Goal: Communication & Community: Answer question/provide support

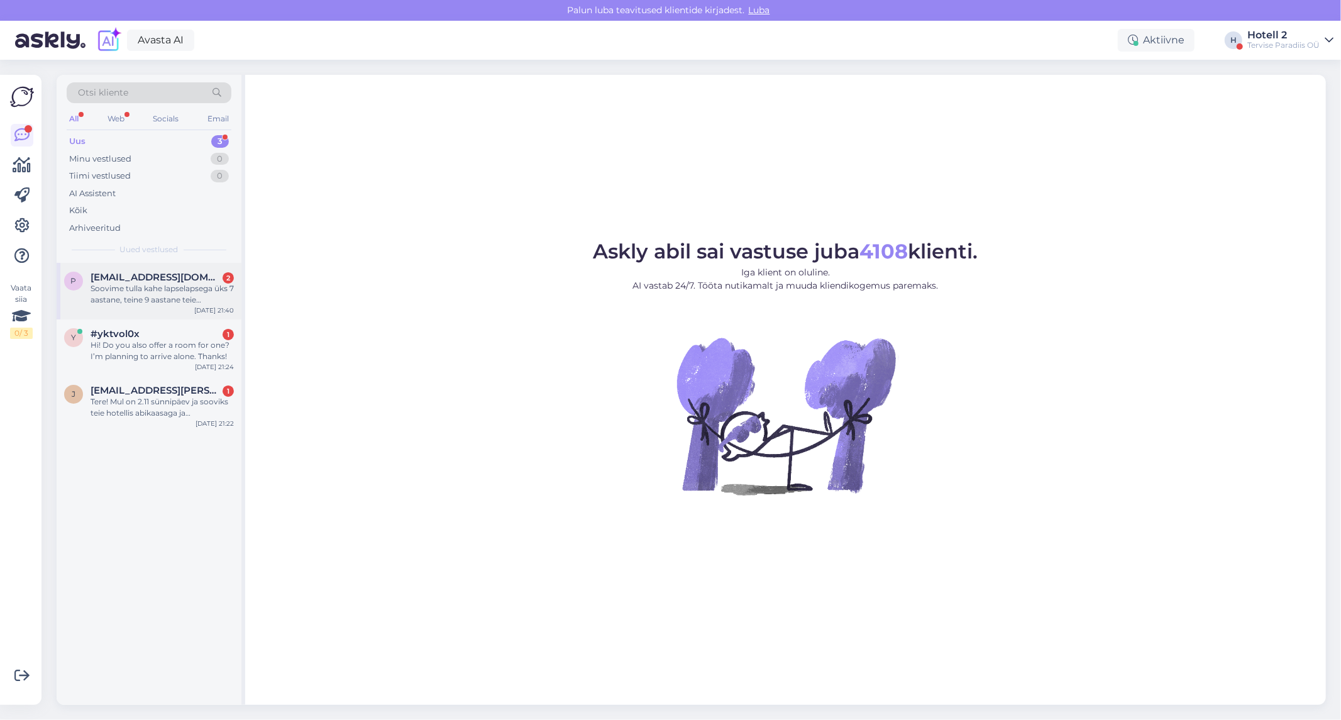
click at [141, 292] on div "Soovime tulla kahe lapselapsega üks 7 aastane, teine 9 aastane teie veekeskuses…" at bounding box center [162, 294] width 143 height 23
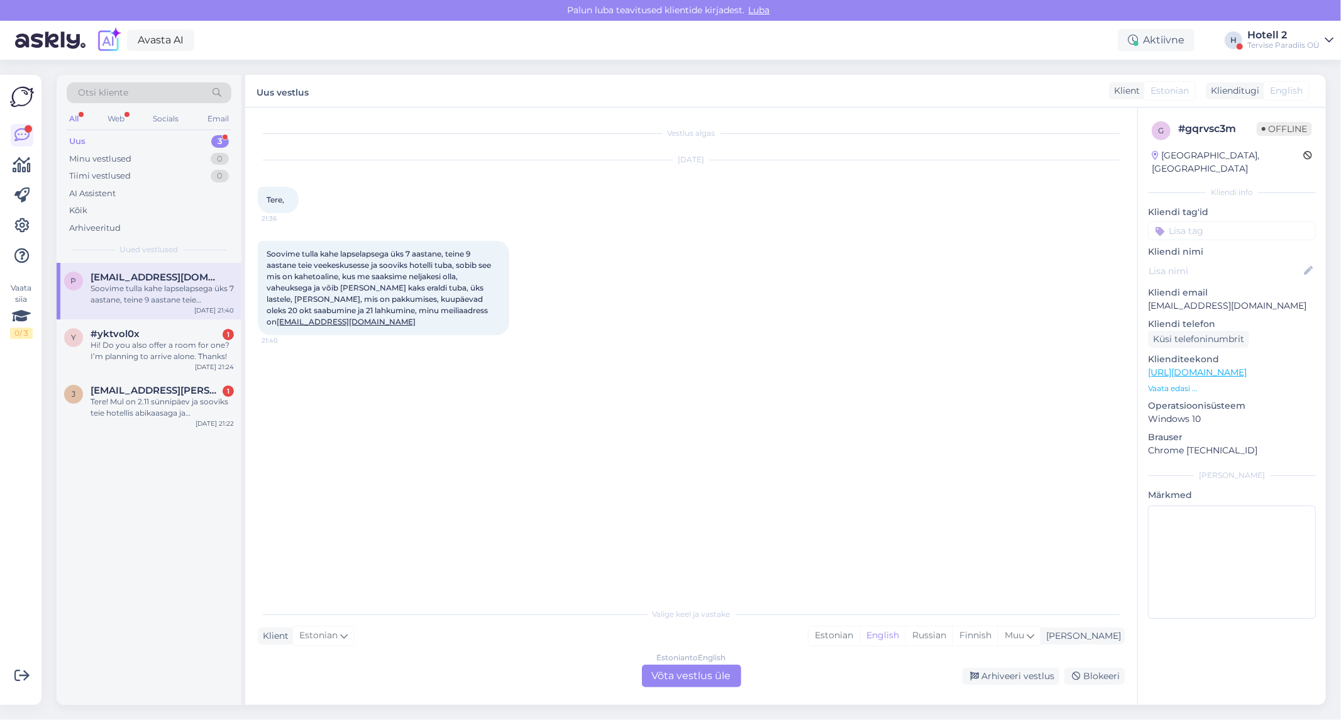
click at [682, 677] on div "Estonian to English Võta vestlus üle" at bounding box center [691, 676] width 99 height 23
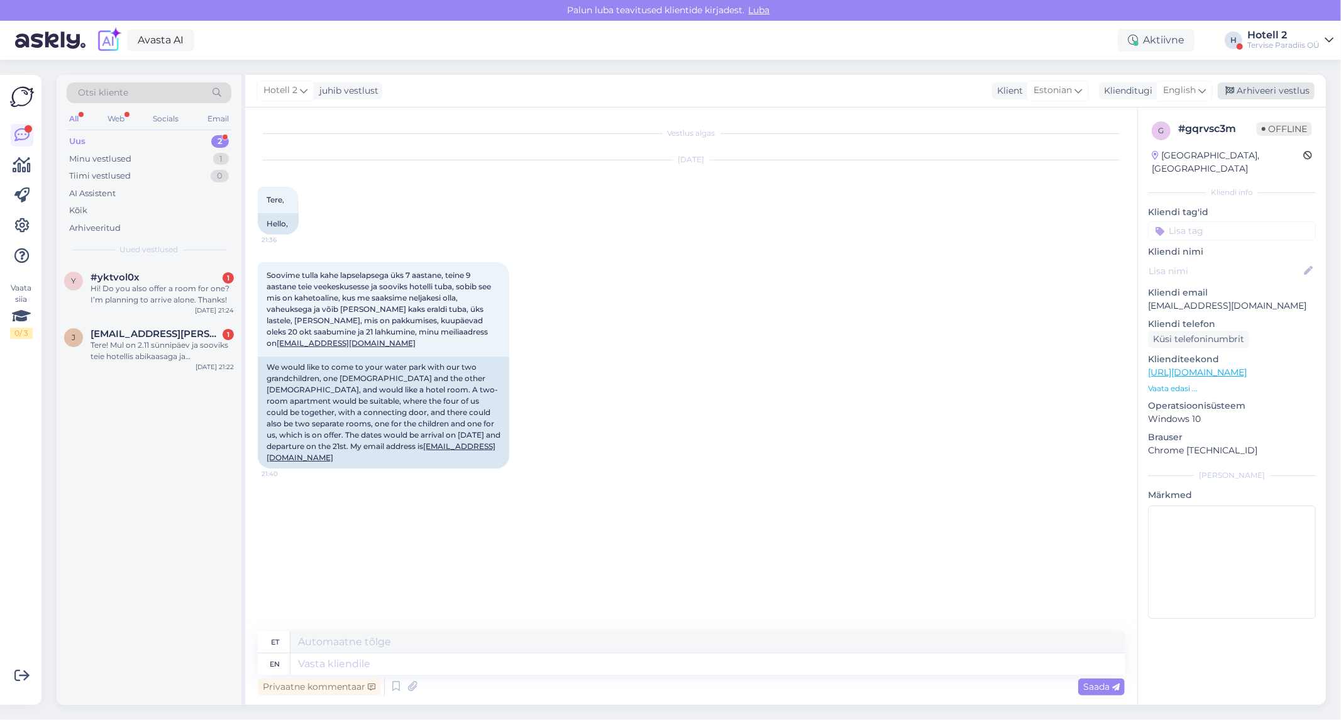
click at [1285, 91] on div "Arhiveeri vestlus" at bounding box center [1266, 90] width 97 height 17
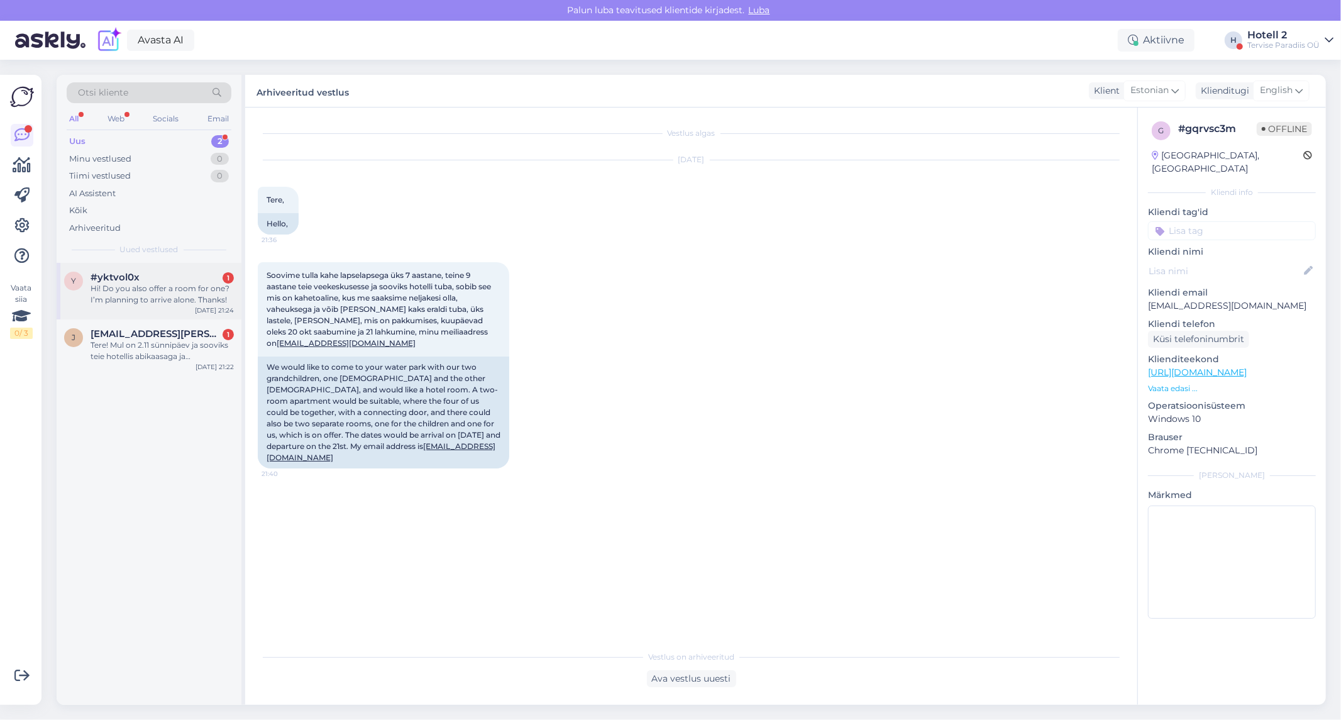
click at [145, 297] on div "Hi! Do you also offer a room for one? I’m planning to arrive alone. Thanks!" at bounding box center [162, 294] width 143 height 23
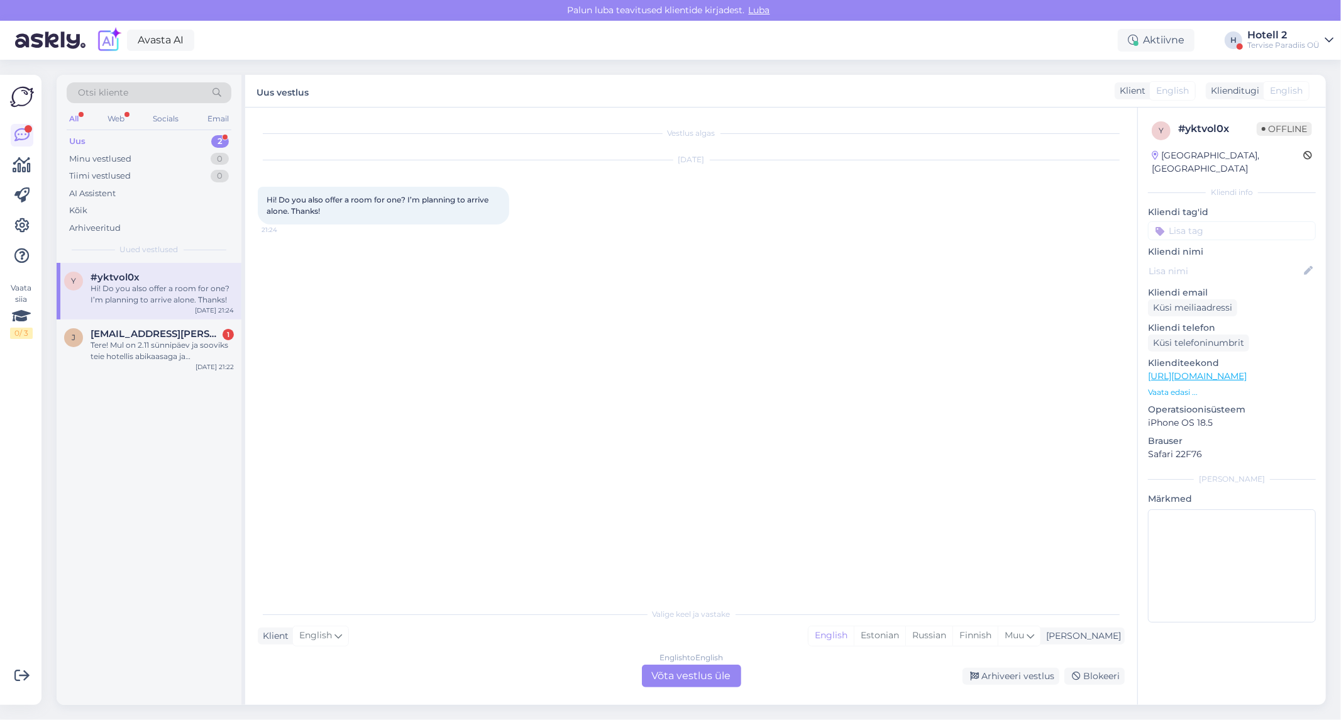
click at [686, 679] on div "English to English Võta vestlus üle" at bounding box center [691, 676] width 99 height 23
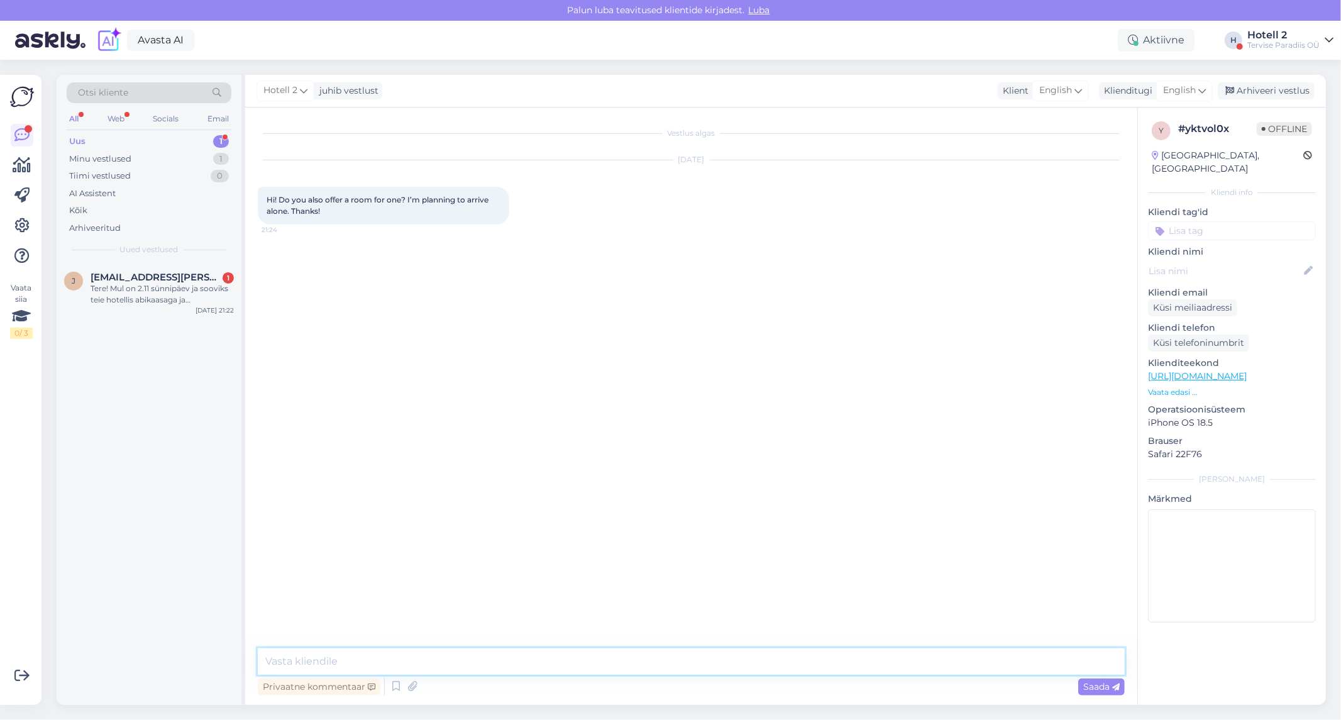
click at [324, 665] on textarea at bounding box center [691, 661] width 867 height 26
type textarea "G"
click at [435, 663] on textarea "Hello! Yes , we offer a room for sinle occupancy too. You can find offers here" at bounding box center [691, 661] width 867 height 26
click at [433, 663] on textarea "Hello! Yes , we offer a room for sinle occupancy too. You can find offers here" at bounding box center [691, 661] width 867 height 26
click at [670, 662] on textarea "Hello! Yes , we offer a room for single occupancy too. You can find offers here" at bounding box center [691, 661] width 867 height 26
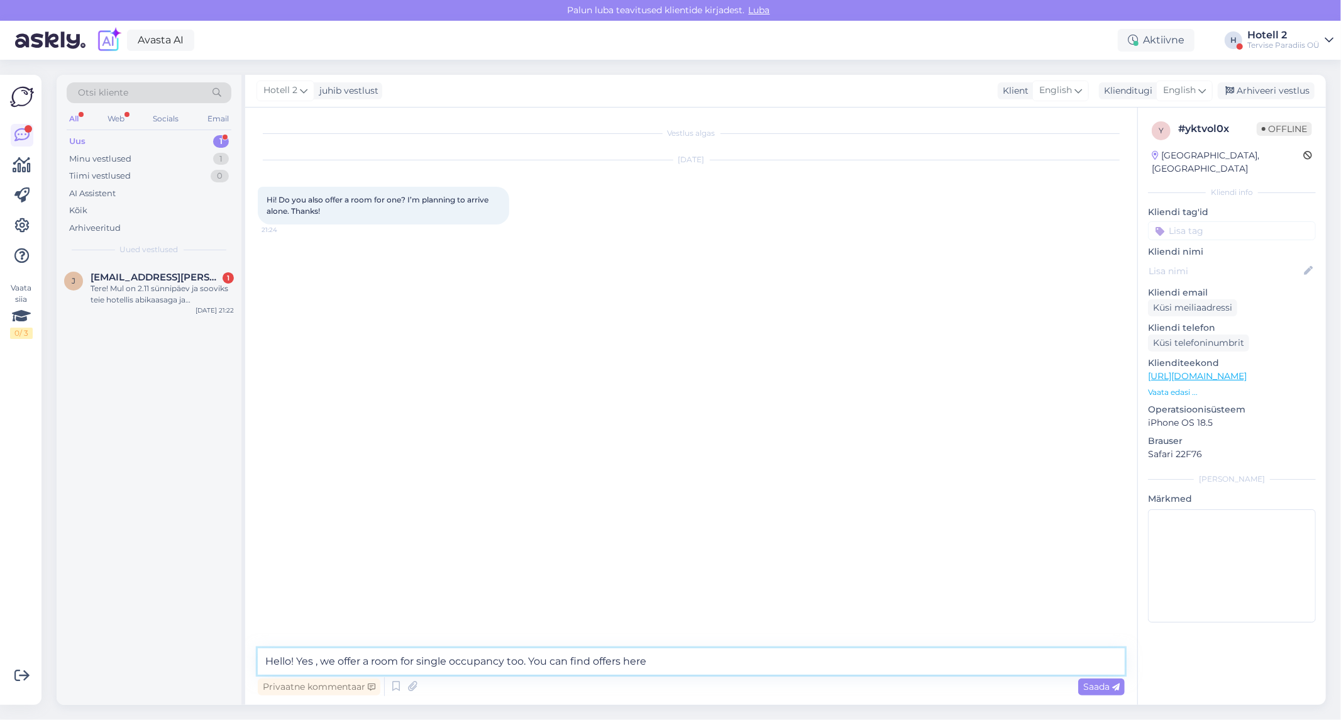
click at [704, 661] on textarea "Hello! Yes , we offer a room for single occupancy too. You can find offers here" at bounding box center [691, 661] width 867 height 26
paste textarea "[URL][DOMAIN_NAME]"
type textarea "Hello! Yes , we offer a room for single occupancy too. You can find offers here…"
click at [1099, 687] on span "Saada" at bounding box center [1101, 686] width 36 height 11
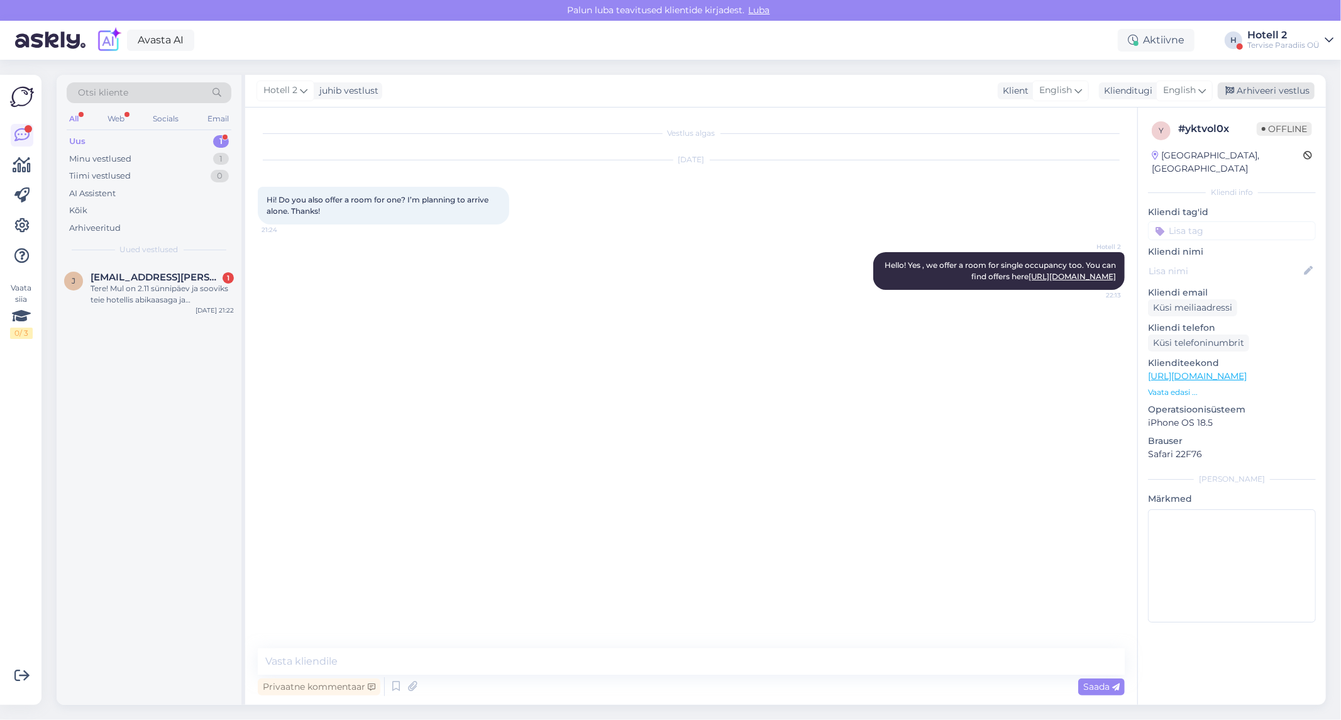
click at [1294, 92] on div "Arhiveeri vestlus" at bounding box center [1266, 90] width 97 height 17
click at [160, 290] on div "Tere! Mul on 2.11 sünnipäev ja sooviks teie hotellis abikaasaga ja tütrega(täis…" at bounding box center [162, 294] width 143 height 23
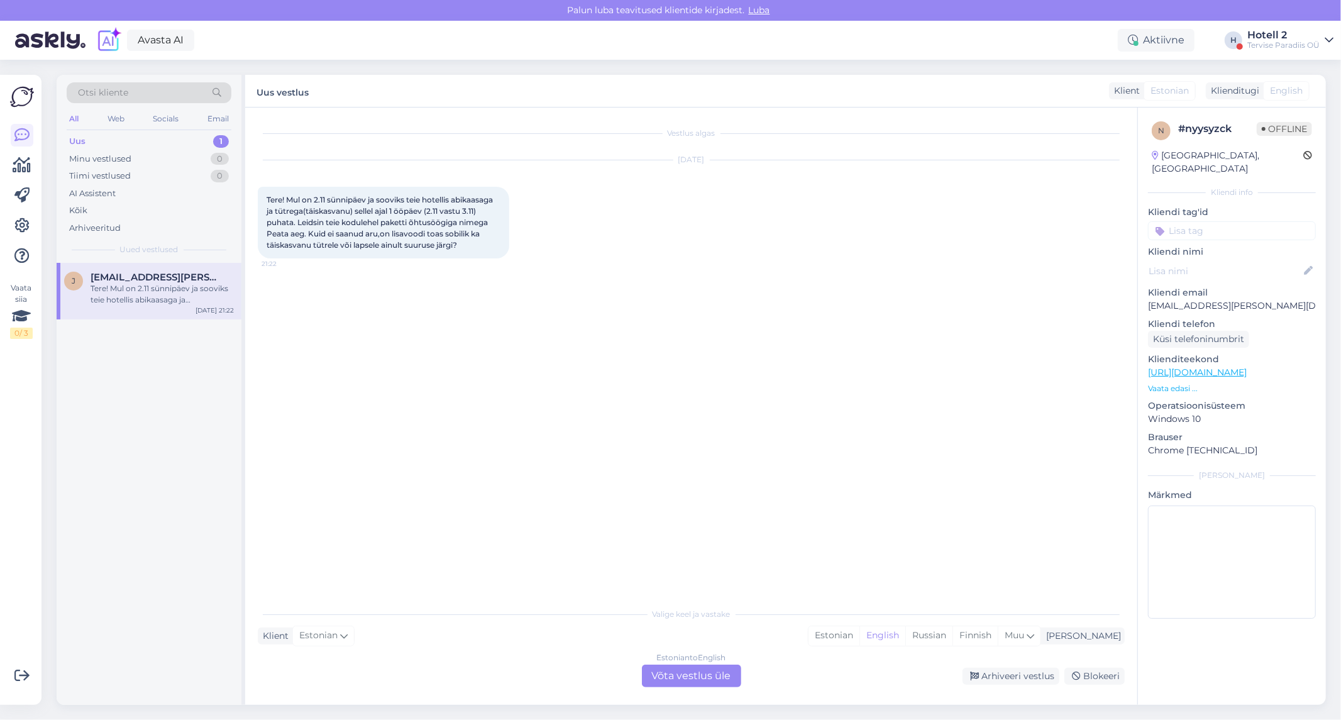
click at [697, 675] on div "Estonian to English Võta vestlus üle" at bounding box center [691, 676] width 99 height 23
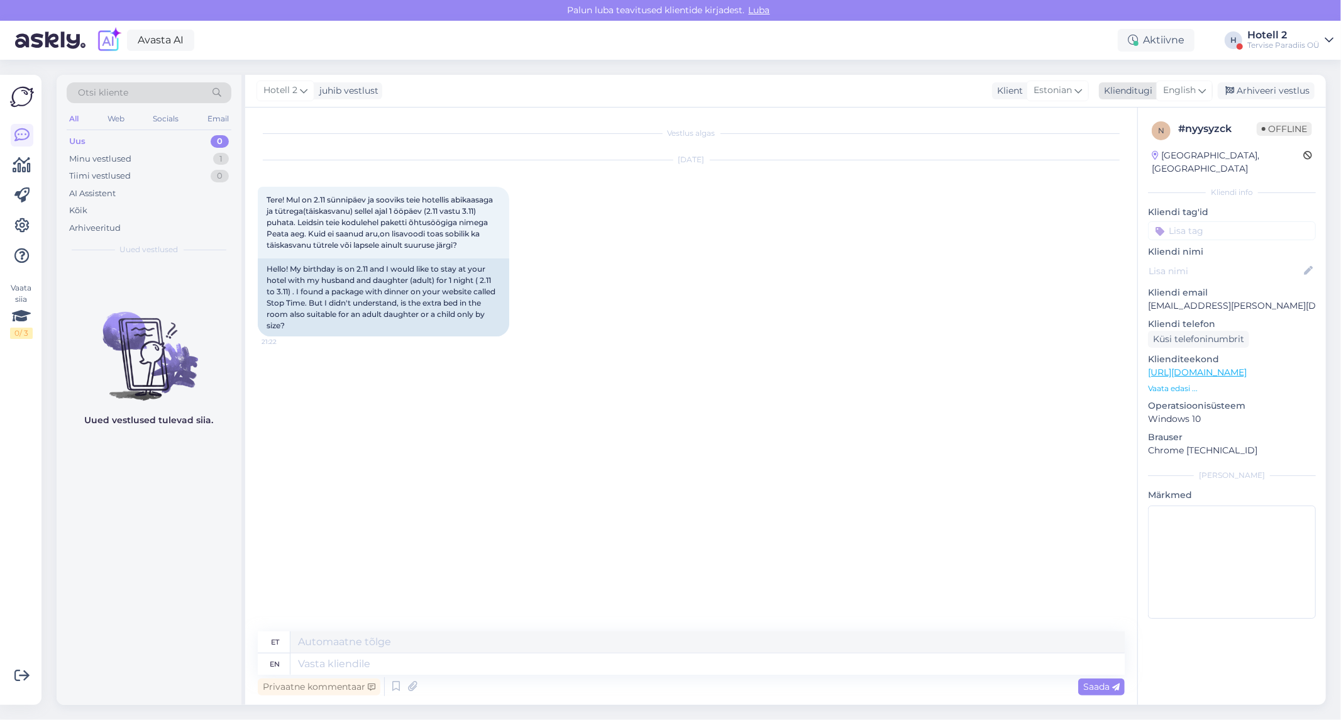
click at [1196, 89] on span "English" at bounding box center [1179, 91] width 33 height 14
type input "est"
click at [1132, 146] on link "Estonian" at bounding box center [1156, 146] width 138 height 20
click at [310, 665] on textarea at bounding box center [691, 661] width 867 height 26
type textarea "Tere! Kindlasti on võimalik saada lisavoodi ka täiskasvanu jaoks. Tervise Parad…"
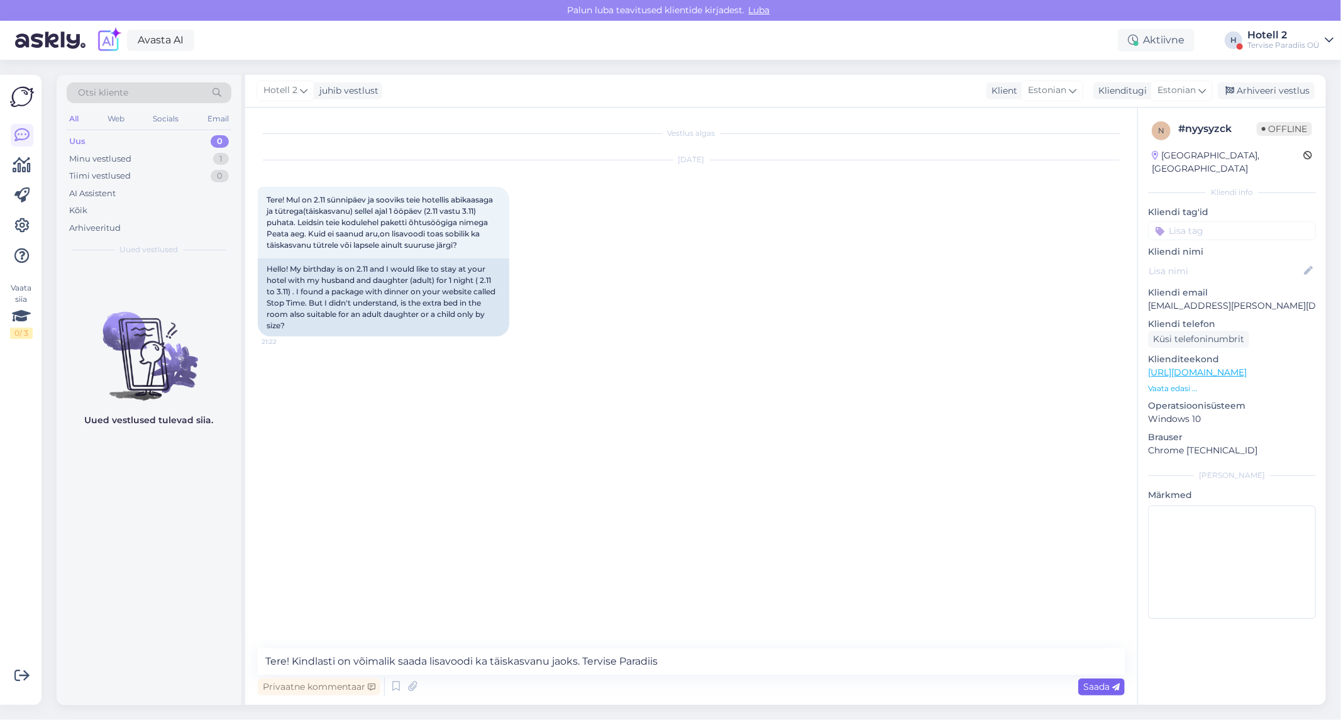
click at [1112, 685] on icon at bounding box center [1116, 688] width 8 height 8
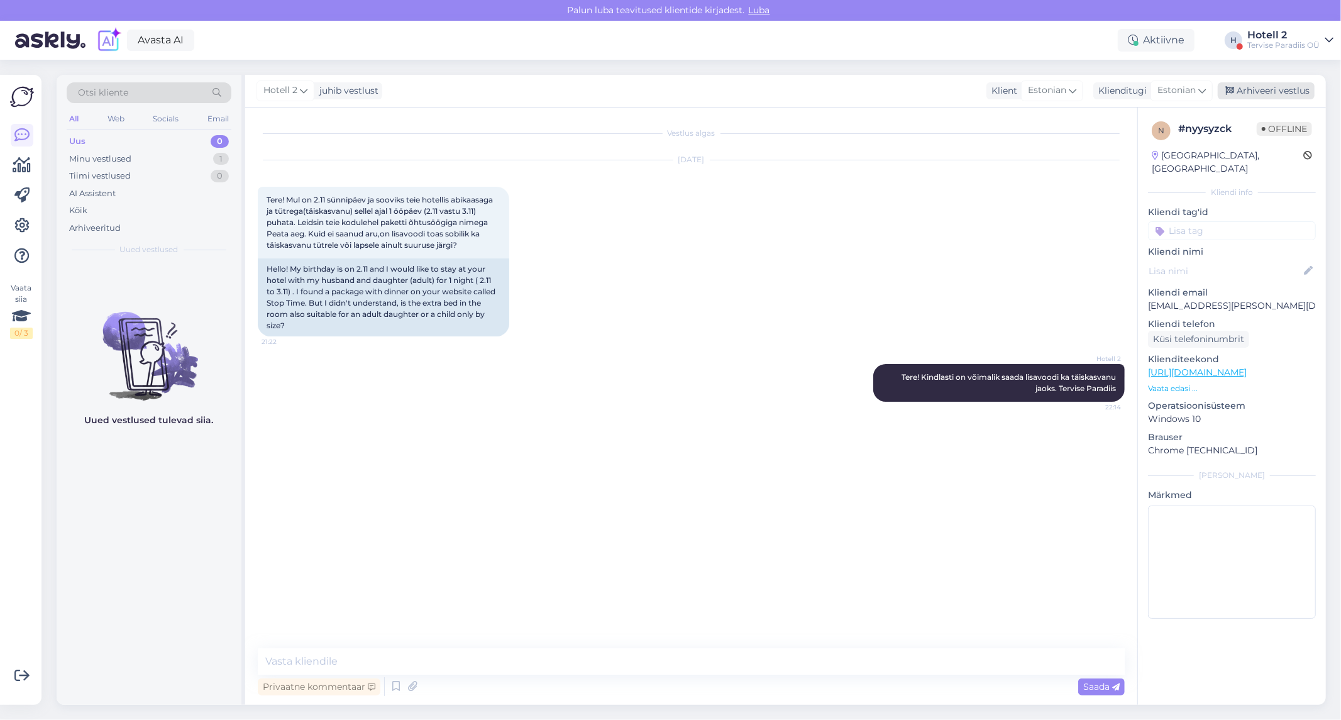
click at [1261, 92] on div "Arhiveeri vestlus" at bounding box center [1266, 90] width 97 height 17
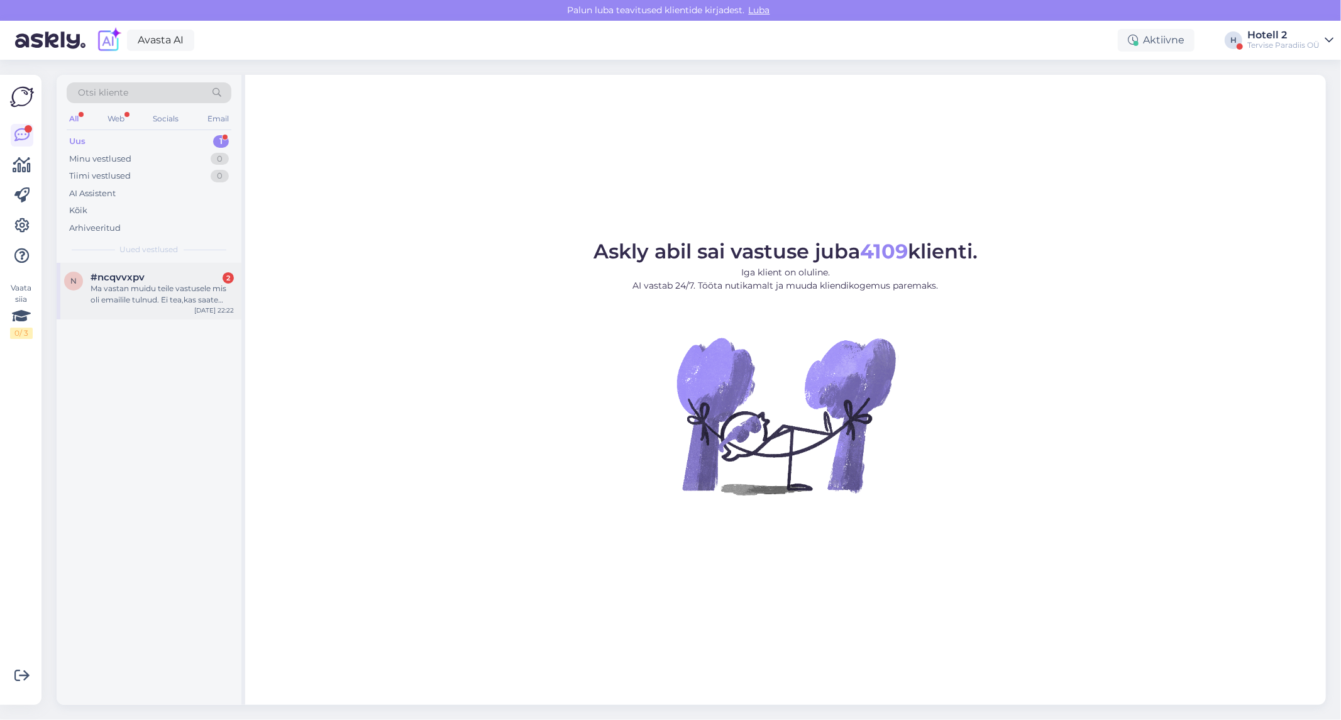
click at [145, 298] on div "Ma vastan muidu teile vastusele mis oli emailile tulnud. Ei tea,kas saate aru,k…" at bounding box center [162, 294] width 143 height 23
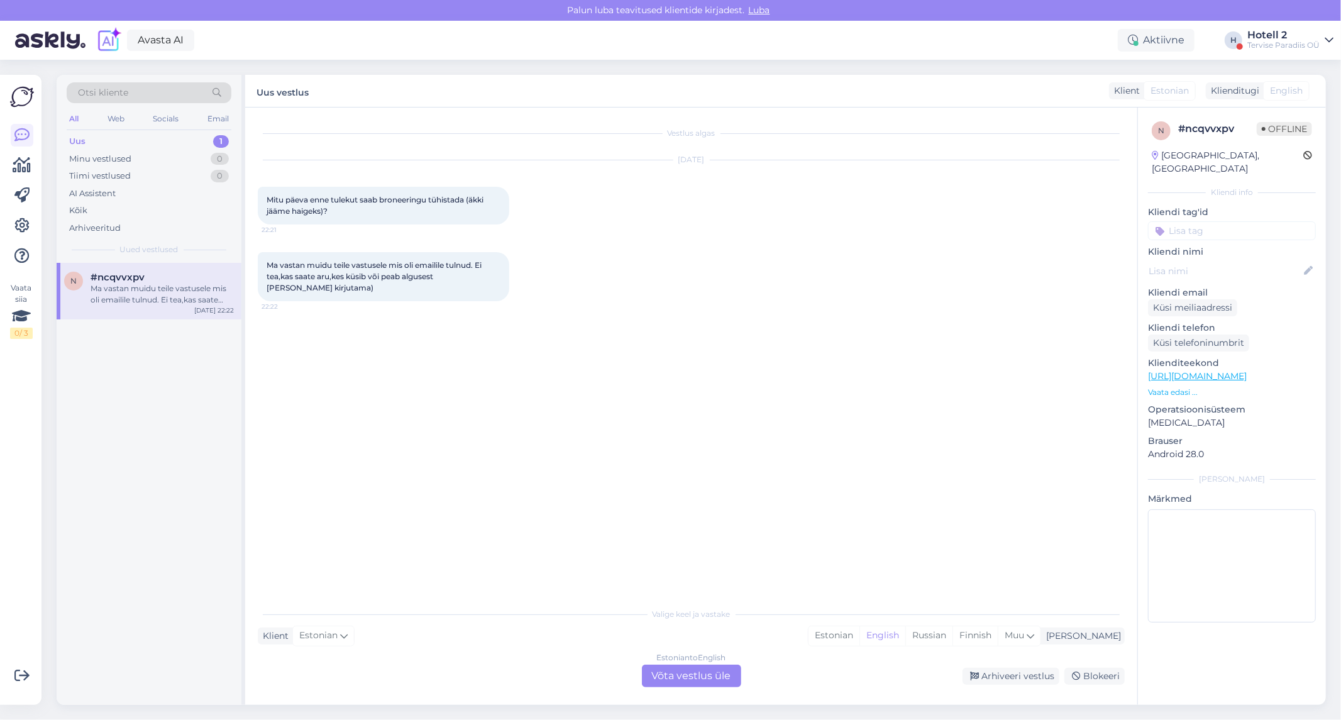
click at [709, 679] on div "Estonian to English Võta vestlus üle" at bounding box center [691, 676] width 99 height 23
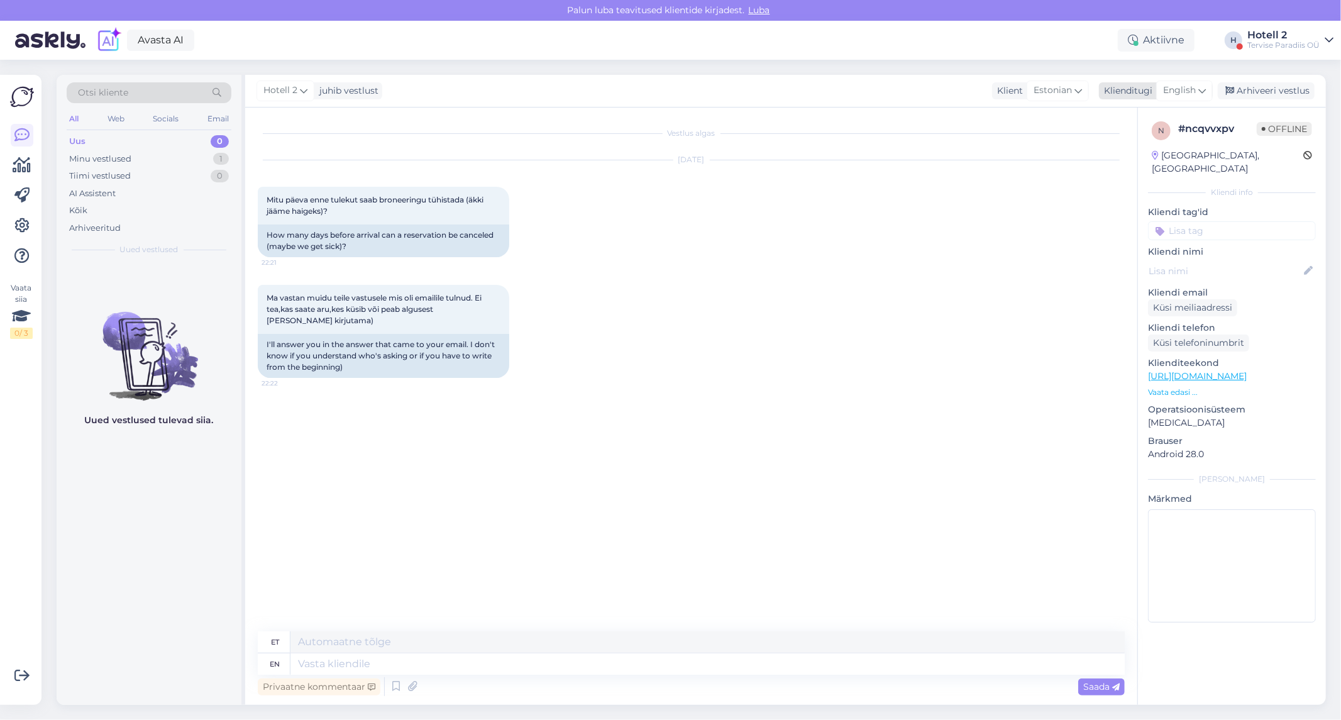
click at [1201, 92] on icon at bounding box center [1203, 91] width 8 height 14
type input "est"
click at [1124, 151] on link "Estonian" at bounding box center [1156, 146] width 138 height 20
click at [292, 659] on textarea at bounding box center [691, 661] width 867 height 26
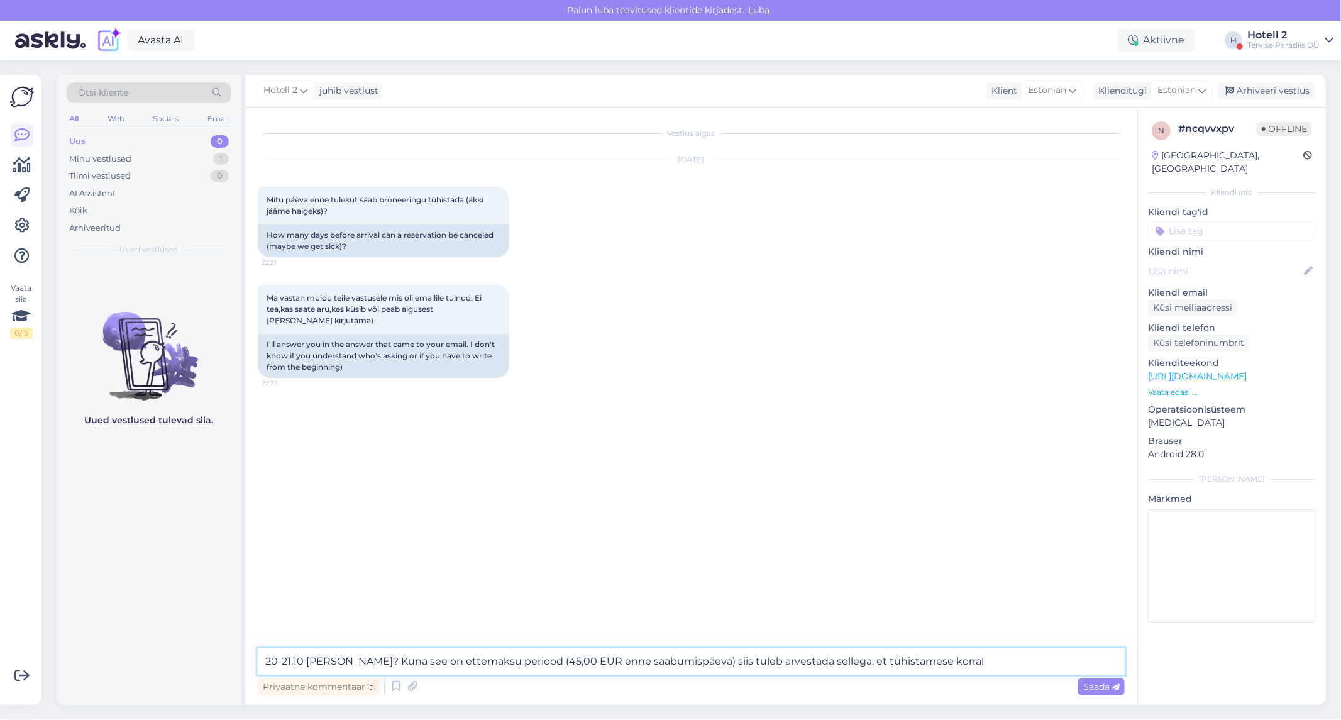
click at [511, 662] on textarea "20-21.10 bronn? Kuna see on ettemaksu periood (45,00 EUR enne saabumispäeva) si…" at bounding box center [691, 661] width 867 height 26
click at [976, 663] on textarea "20-21.10 bronn? Kuna see on ettemaksu periood ( käsiraha 45,00 EUR enne saabumi…" at bounding box center [691, 661] width 867 height 26
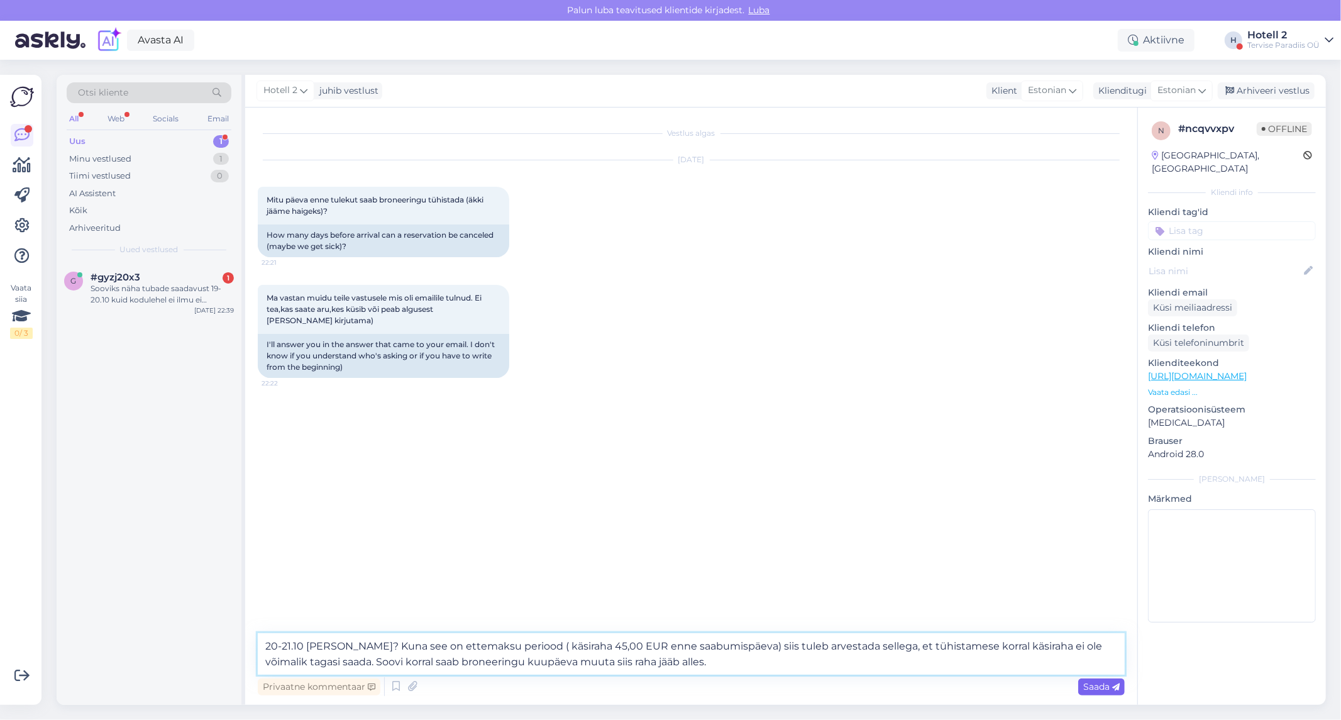
type textarea "20-21.10 bronn? Kuna see on ettemaksu periood ( käsiraha 45,00 EUR enne saabumi…"
click at [1098, 683] on span "Saada" at bounding box center [1101, 686] width 36 height 11
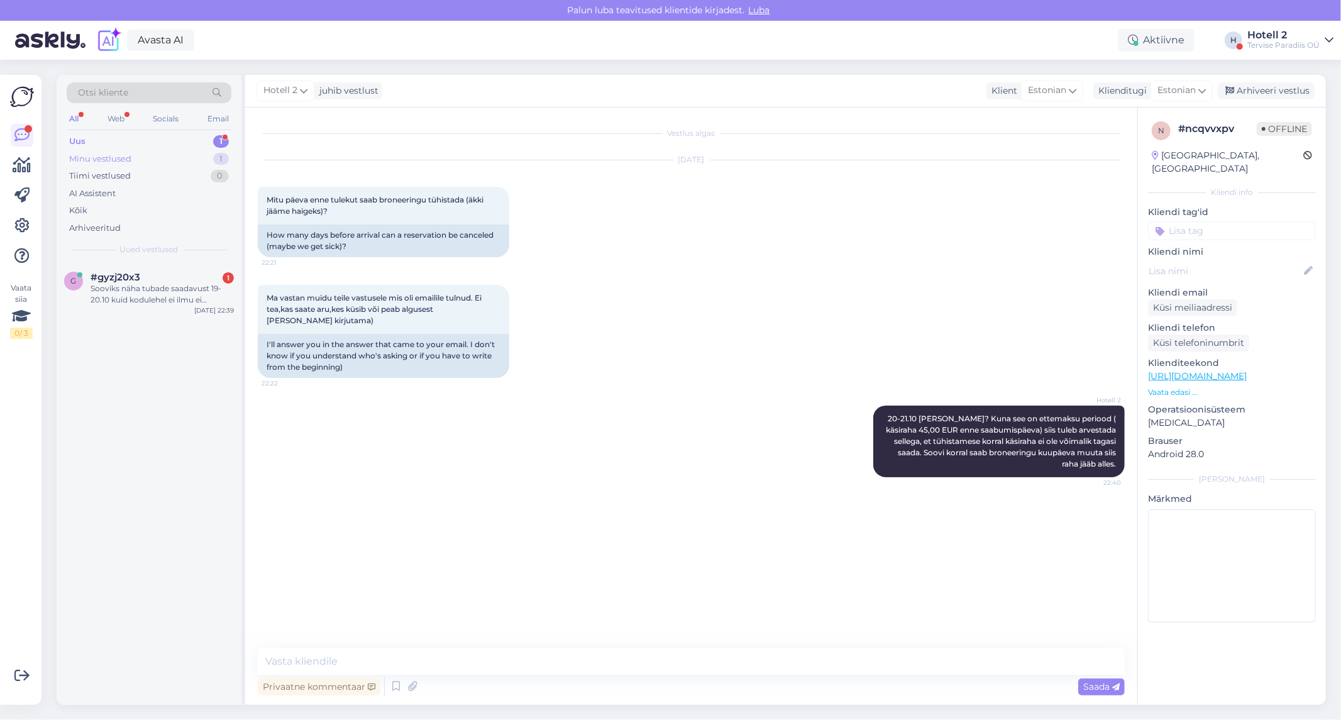
click at [126, 158] on div "Minu vestlused" at bounding box center [100, 159] width 62 height 13
click at [132, 142] on div "Uus 1" at bounding box center [149, 142] width 165 height 18
click at [160, 284] on div "Sooviks näha tubade saadavust 19-20.10 kuid kodulehel ei ilmu ei kuupäeva ega k…" at bounding box center [162, 294] width 143 height 23
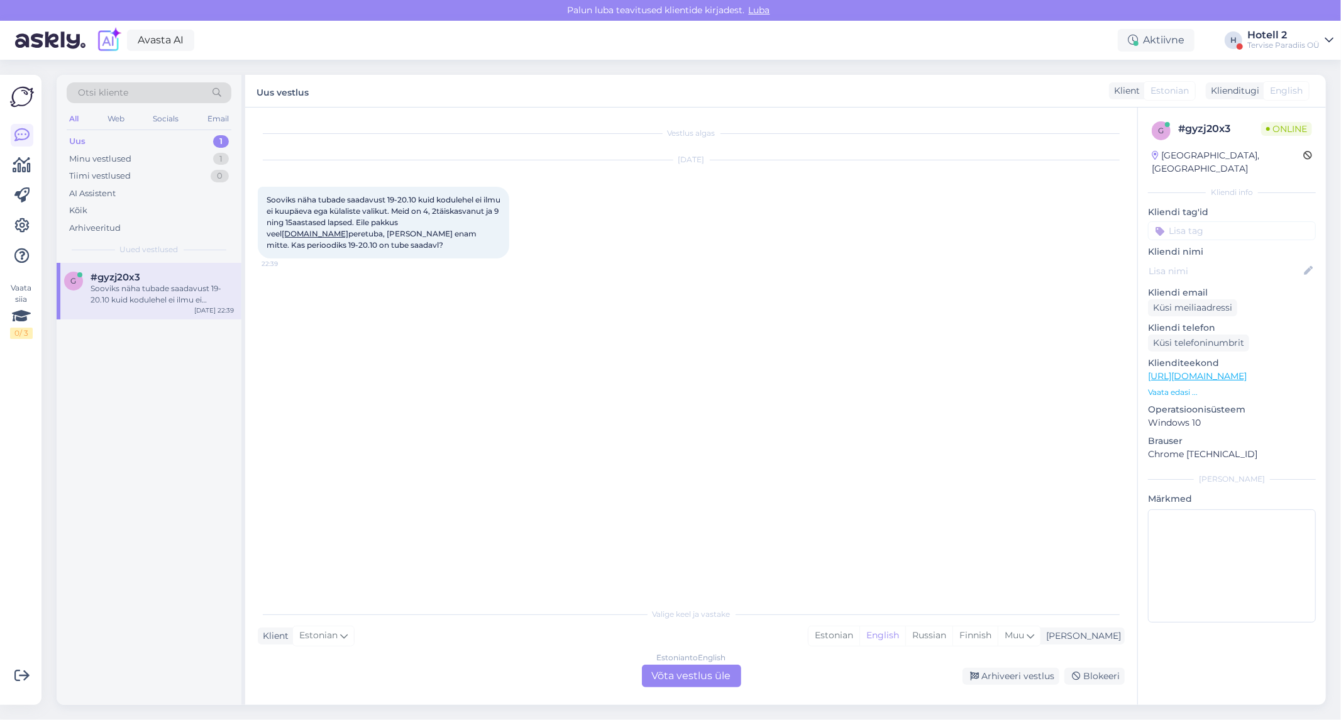
click at [690, 682] on div "Estonian to English Võta vestlus üle" at bounding box center [691, 676] width 99 height 23
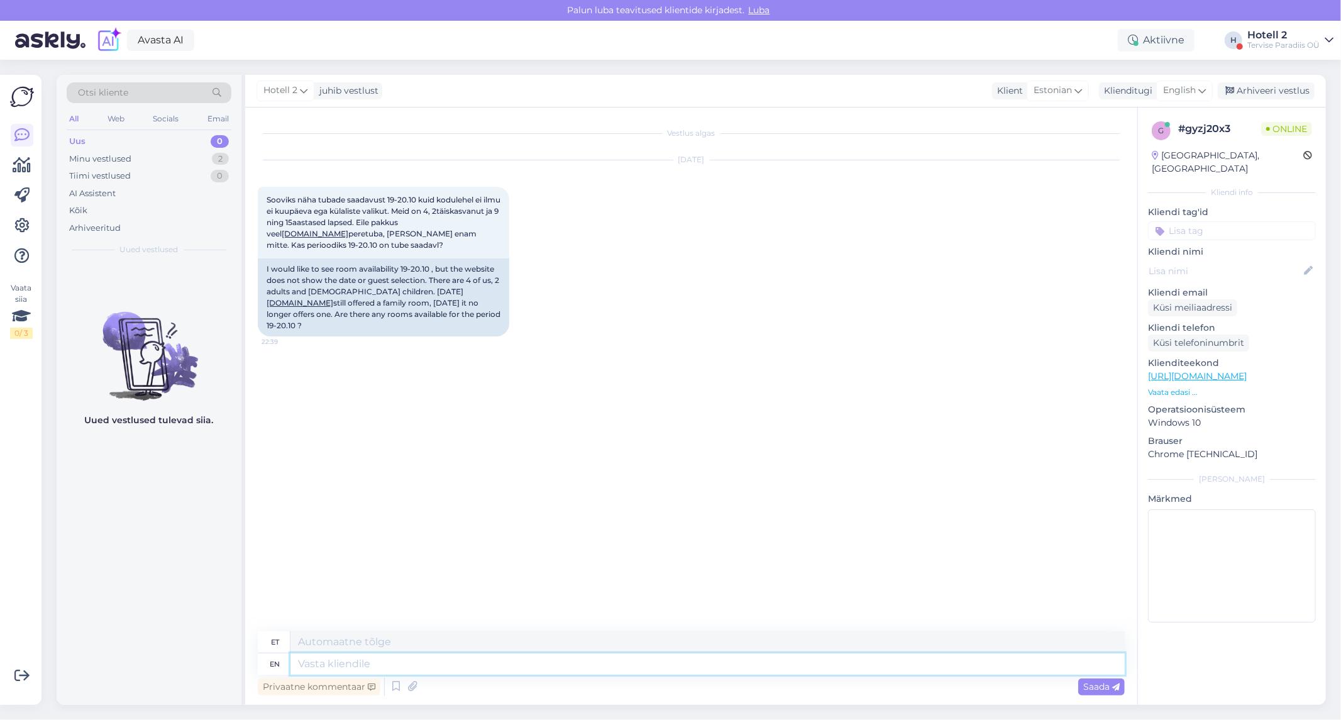
click at [301, 663] on textarea at bounding box center [708, 663] width 834 height 21
paste textarea "https://terviseparadiis.ee/broneeri/#!/accommodation/search/date/2025-10-19/202…"
type textarea "https://terviseparadiis.ee/broneeri/#!/accommodation/search/date/2025-10-19/202…"
type textarea "https://terviseparadiis.ee/broneeri/# !/majutus/search/date/2025-10-19/2025-10-…"
type textarea "https://terviseparadiis.ee/broneeri/#!/accommodation/search/date/2025-10-19/202…"
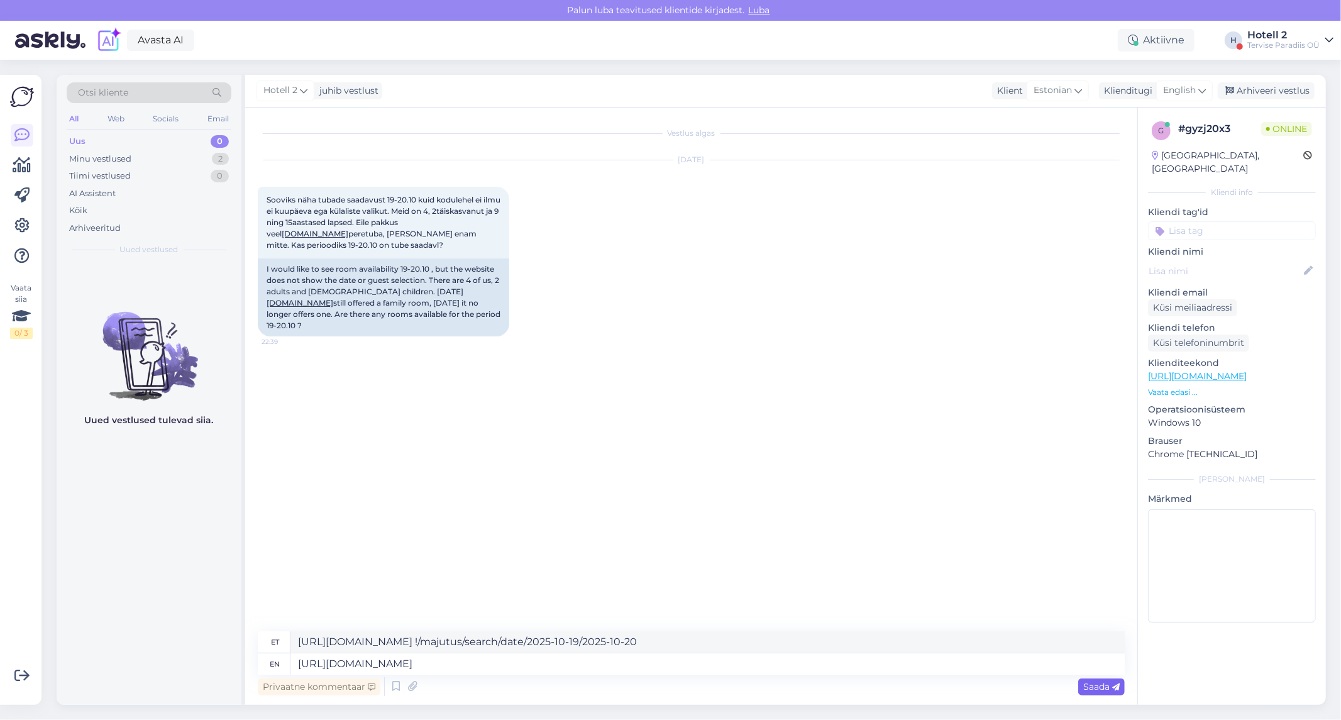
click at [1086, 686] on span "Saada" at bounding box center [1101, 686] width 36 height 11
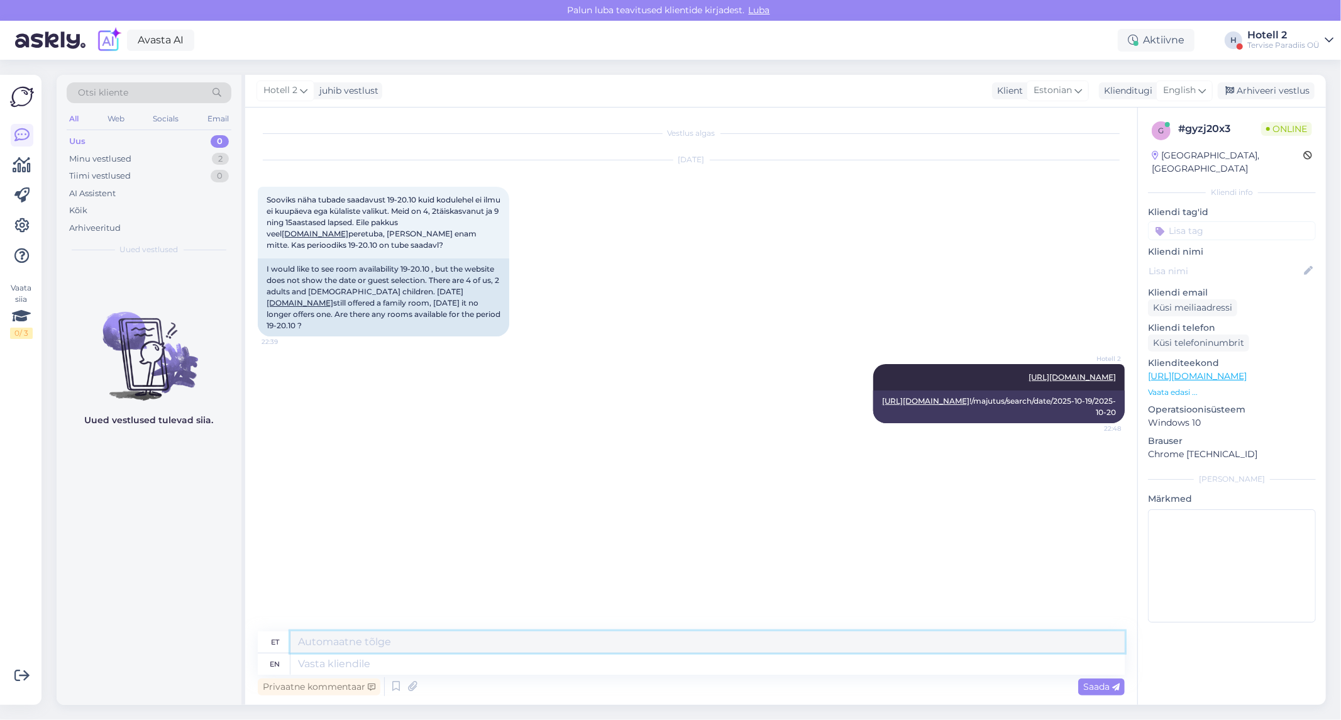
click at [300, 643] on textarea at bounding box center [708, 641] width 834 height 21
type textarea "Peretoad on väla müüdud aga twinn ja double on saadaval."
click at [1113, 689] on icon at bounding box center [1116, 688] width 8 height 8
click at [1108, 689] on span "Saada" at bounding box center [1101, 686] width 36 height 11
click at [455, 667] on textarea at bounding box center [708, 663] width 834 height 21
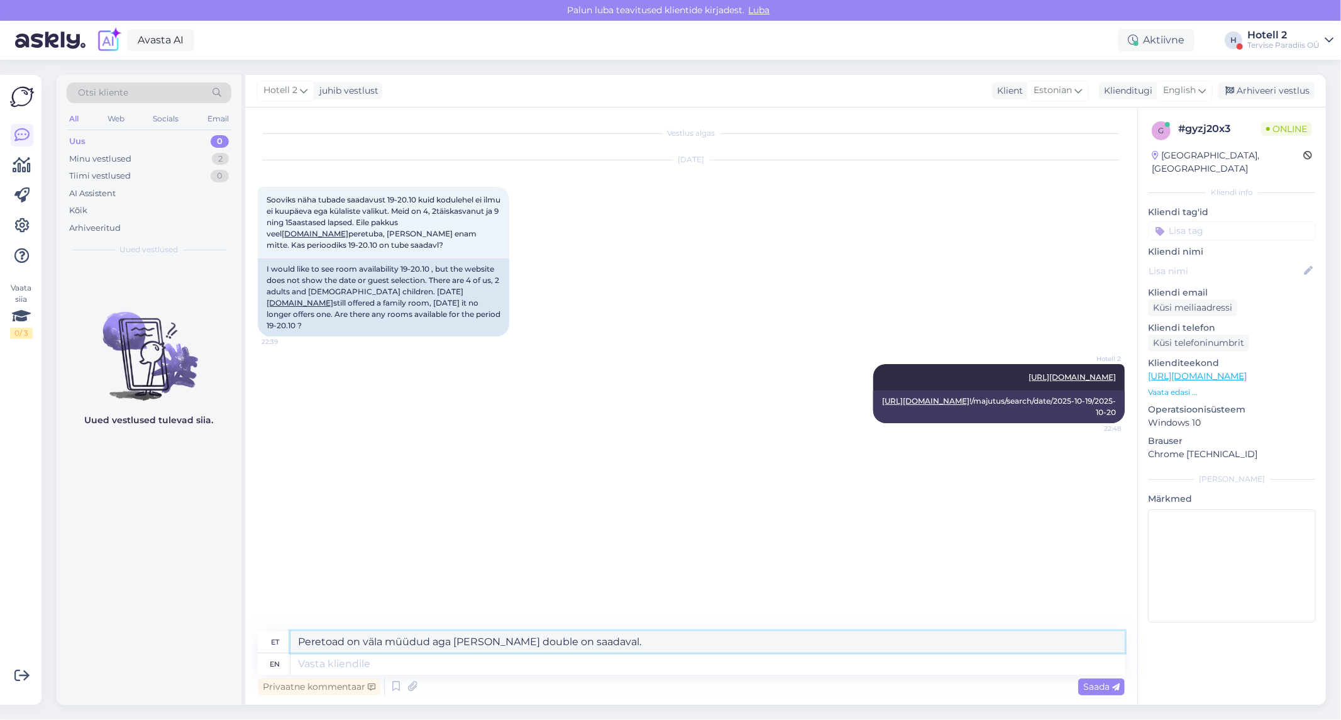
drag, startPoint x: 612, startPoint y: 639, endPoint x: 314, endPoint y: 635, distance: 298.1
click at [302, 652] on textarea "Peretoad on väla müüdud aga twinn ja double on saadaval." at bounding box center [708, 641] width 834 height 21
click at [620, 645] on textarea "Peretoad on väla müüdud aga twinn ja double on saadaval." at bounding box center [708, 641] width 834 height 21
drag, startPoint x: 620, startPoint y: 645, endPoint x: 312, endPoint y: 646, distance: 308.1
click at [311, 653] on div "et Peretoad on väla müüdud aga twinn ja double on saadaval. en" at bounding box center [691, 652] width 867 height 43
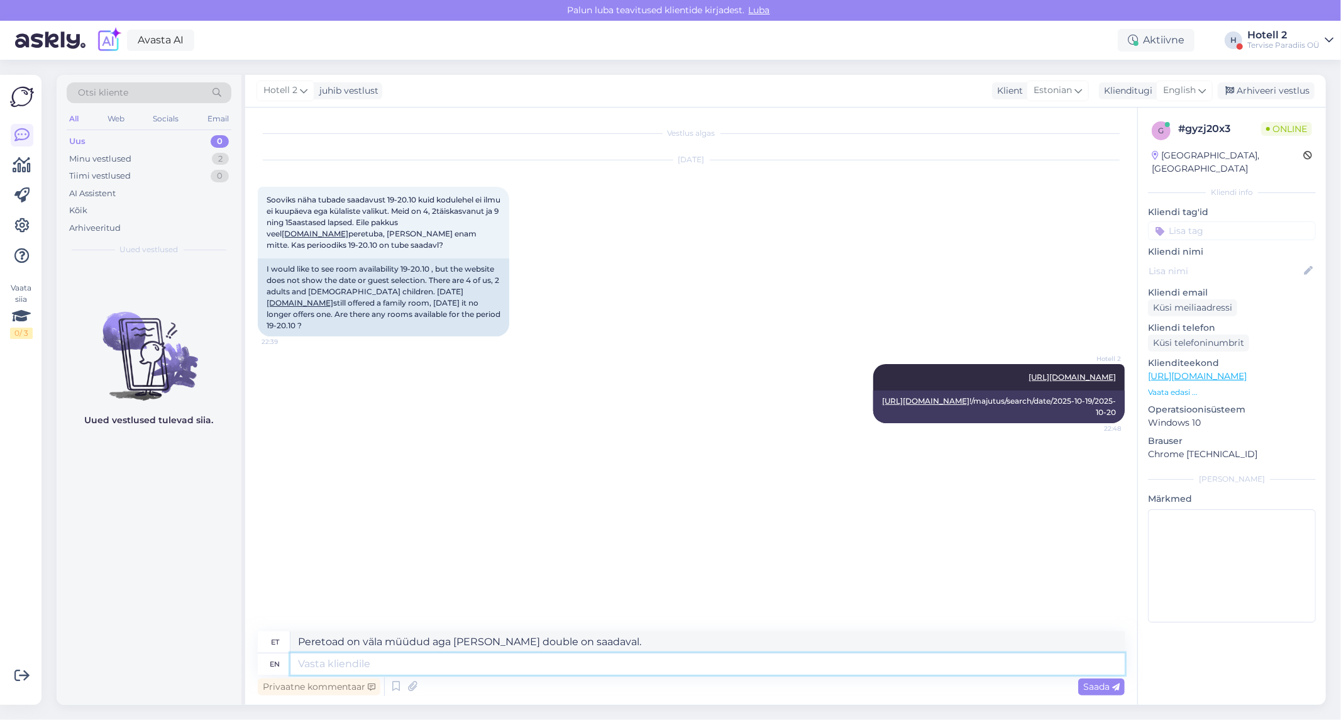
click at [309, 663] on textarea at bounding box center [708, 663] width 834 height 21
paste textarea "Peretoad on väla müüdud aga twinn ja double on saadaval."
type textarea "Peretoad on väla müüdud aga twinn ja double on saadaval."
click at [1097, 692] on div "Saada" at bounding box center [1101, 687] width 47 height 17
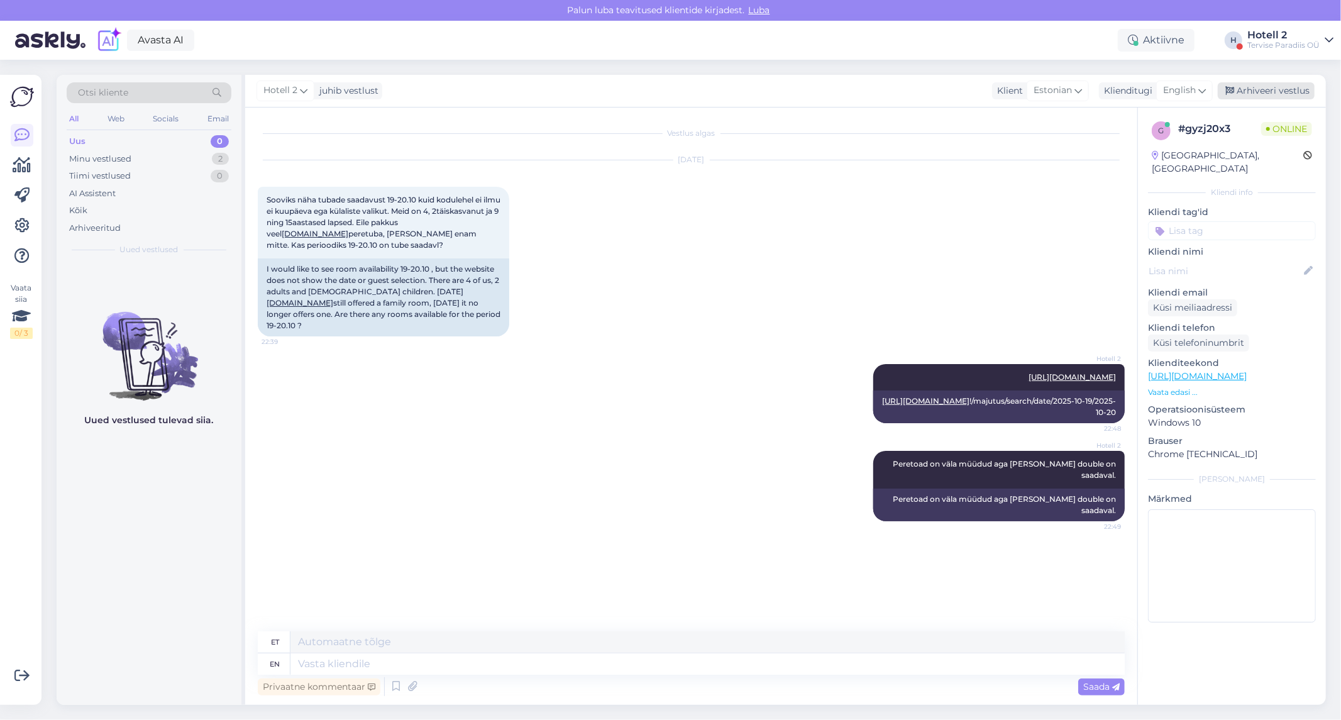
click at [1280, 96] on div "Arhiveeri vestlus" at bounding box center [1266, 90] width 97 height 17
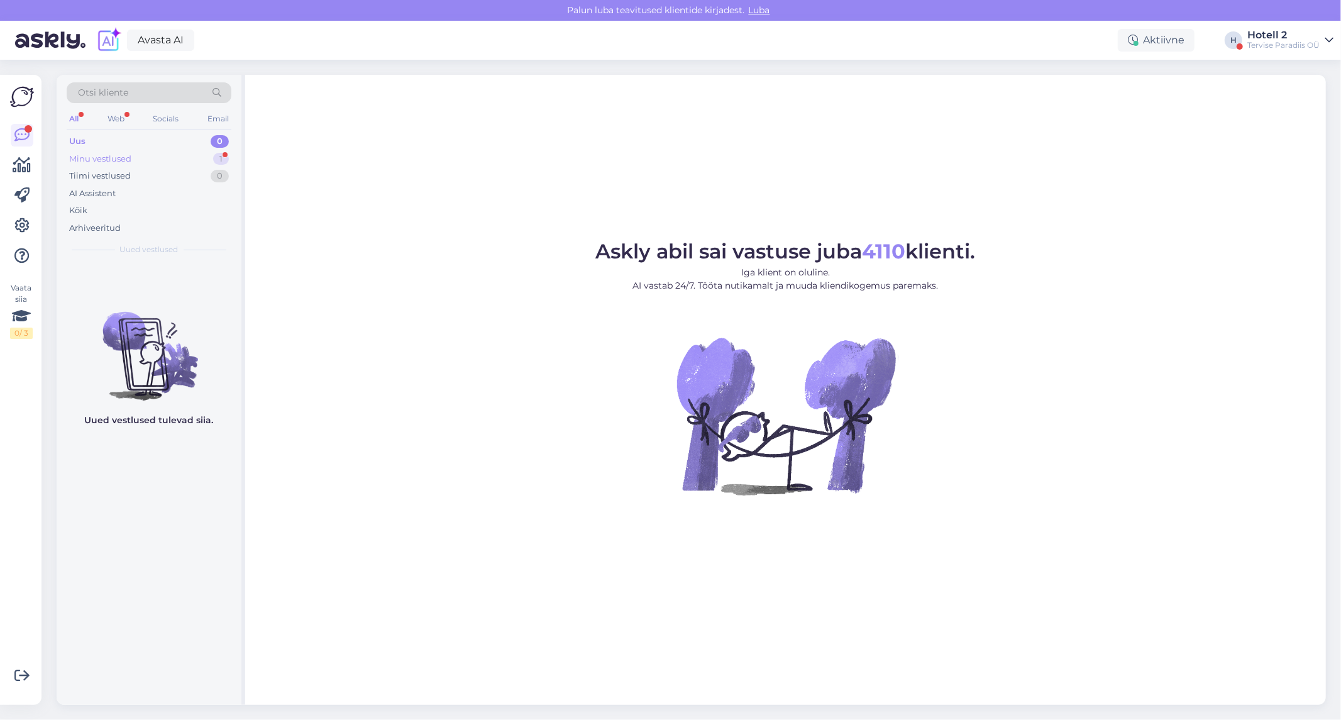
click at [118, 159] on div "Minu vestlused" at bounding box center [100, 159] width 62 height 13
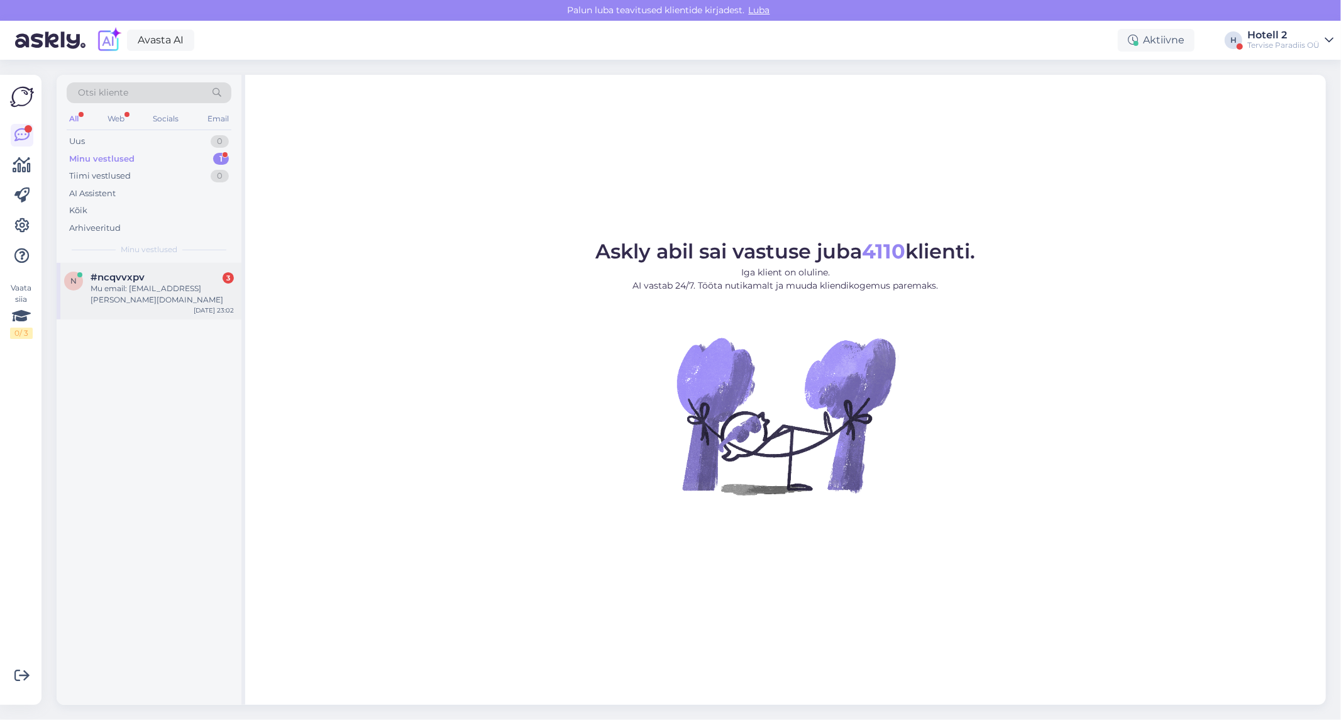
click at [165, 272] on div "#ncqvvxpv 3" at bounding box center [162, 277] width 143 height 11
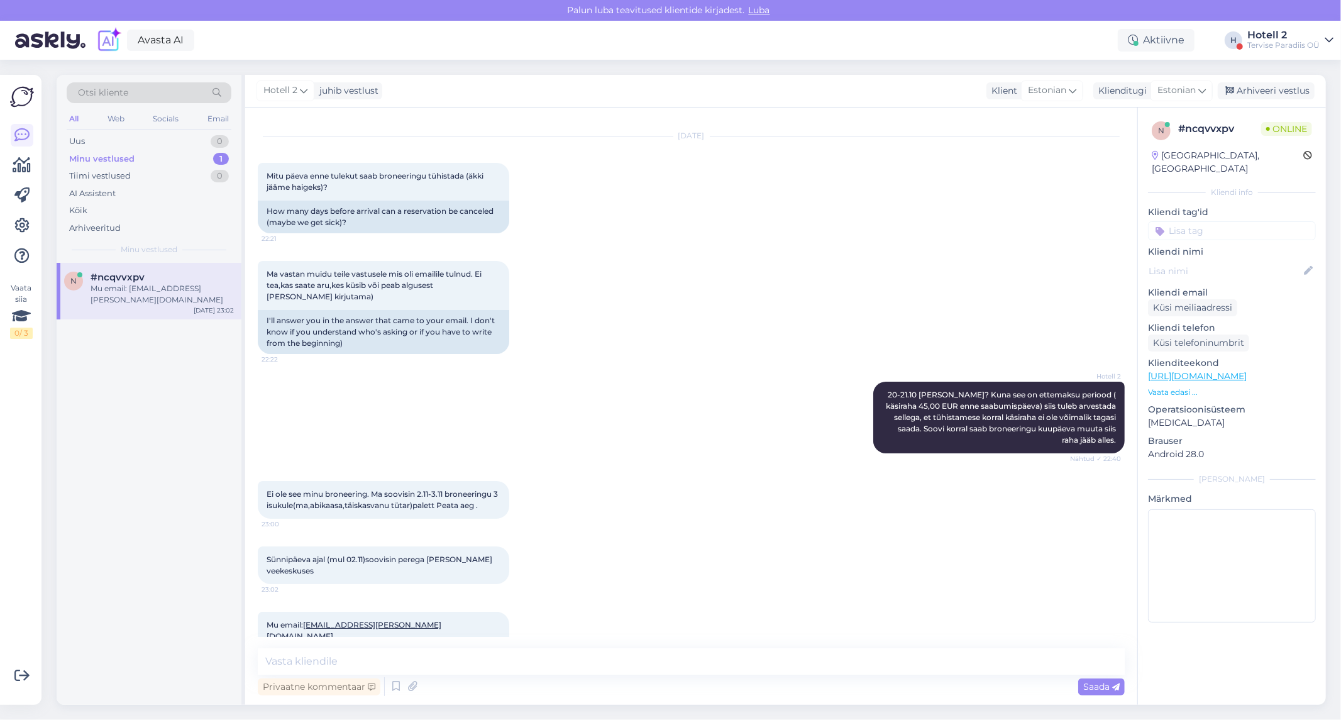
scroll to position [38, 0]
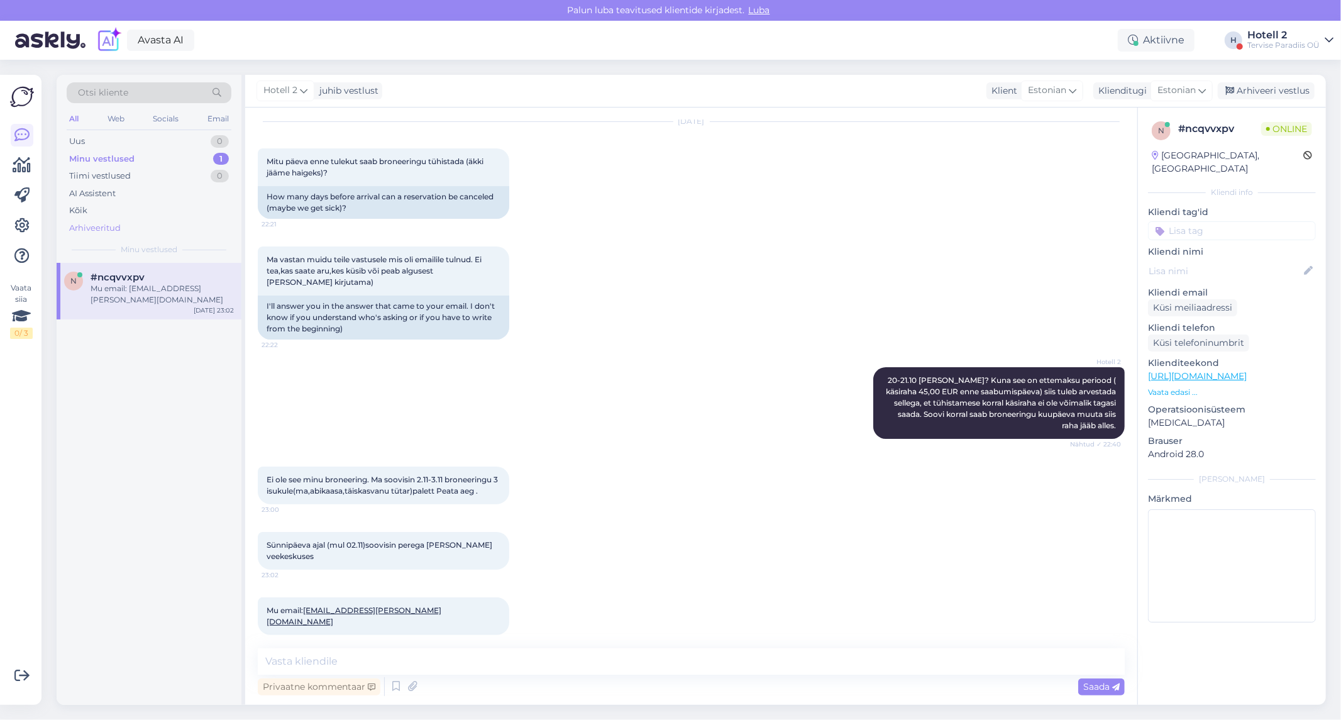
click at [101, 227] on div "Arhiveeritud" at bounding box center [95, 228] width 52 height 13
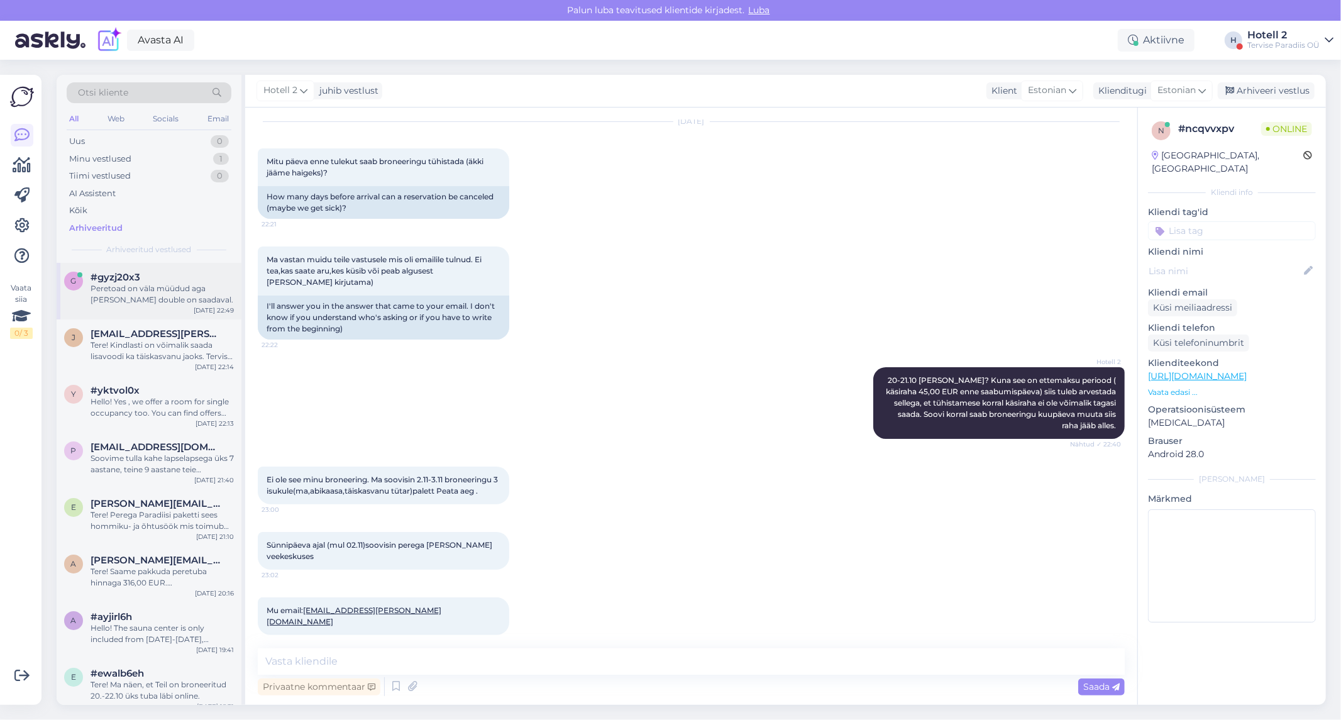
click at [165, 291] on div "Peretoad on väla müüdud aga twinn ja double on saadaval." at bounding box center [162, 294] width 143 height 23
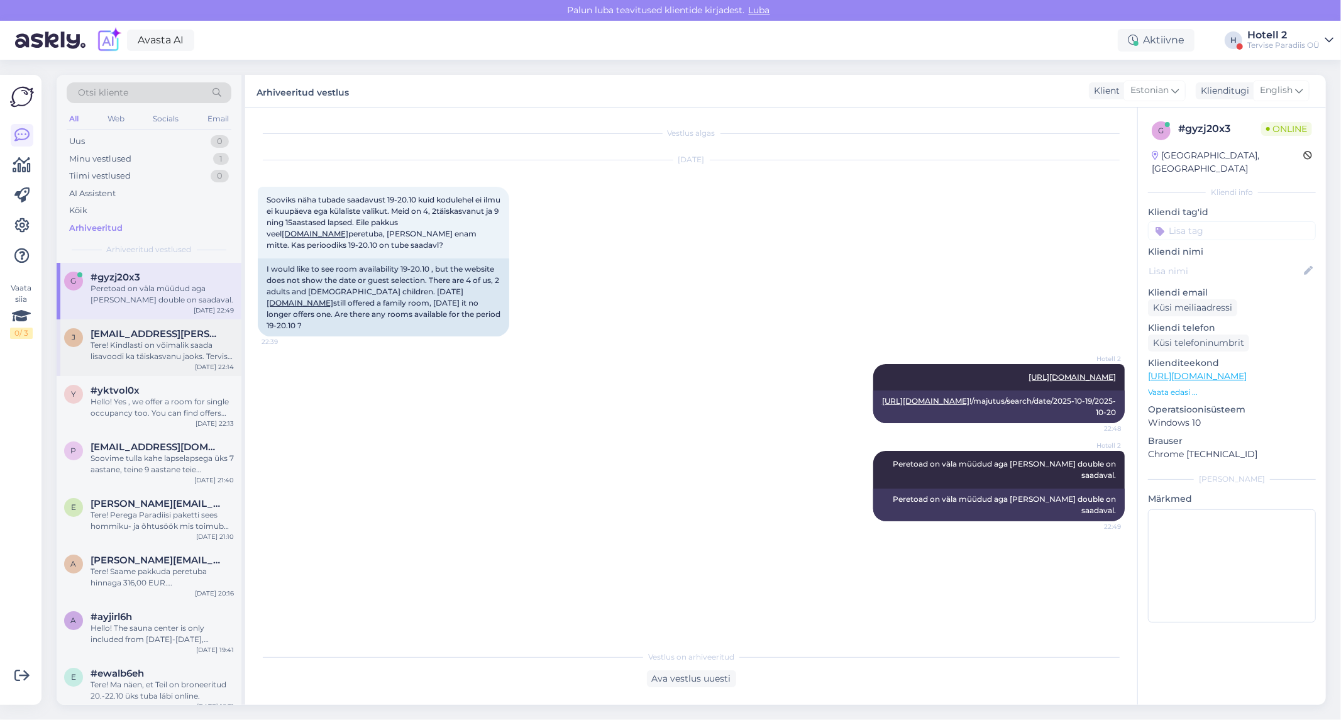
click at [143, 342] on div "Tere! Kindlasti on võimalik saada lisavoodi ka täiskasvanu jaoks. Tervise Parad…" at bounding box center [162, 351] width 143 height 23
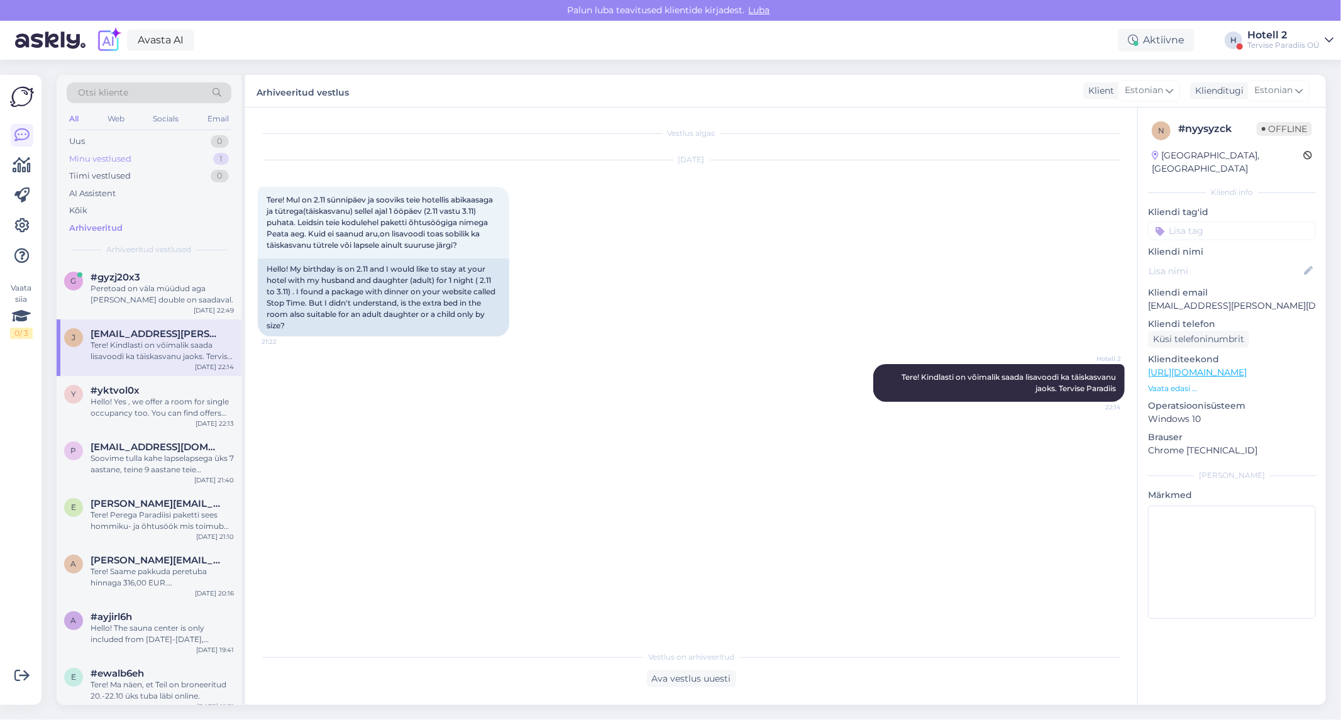
click at [146, 152] on div "Minu vestlused 1" at bounding box center [149, 159] width 165 height 18
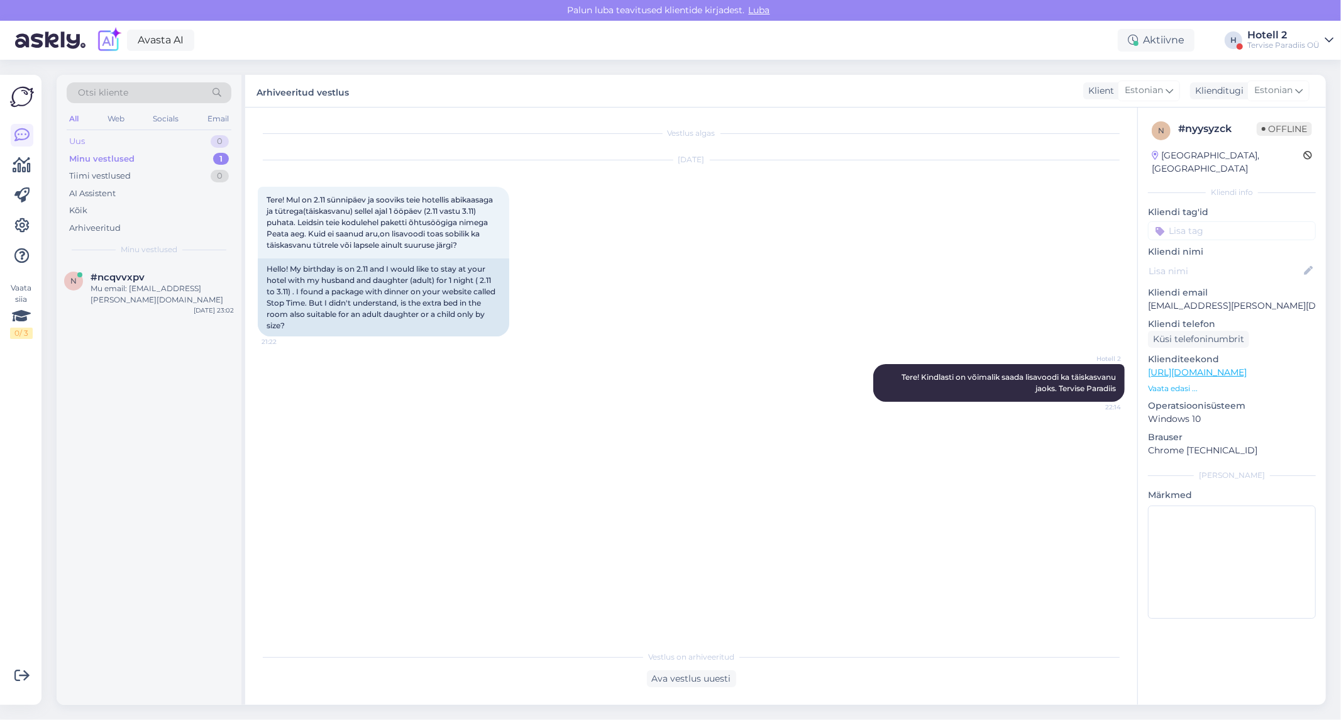
click at [152, 141] on div "Uus 0" at bounding box center [149, 142] width 165 height 18
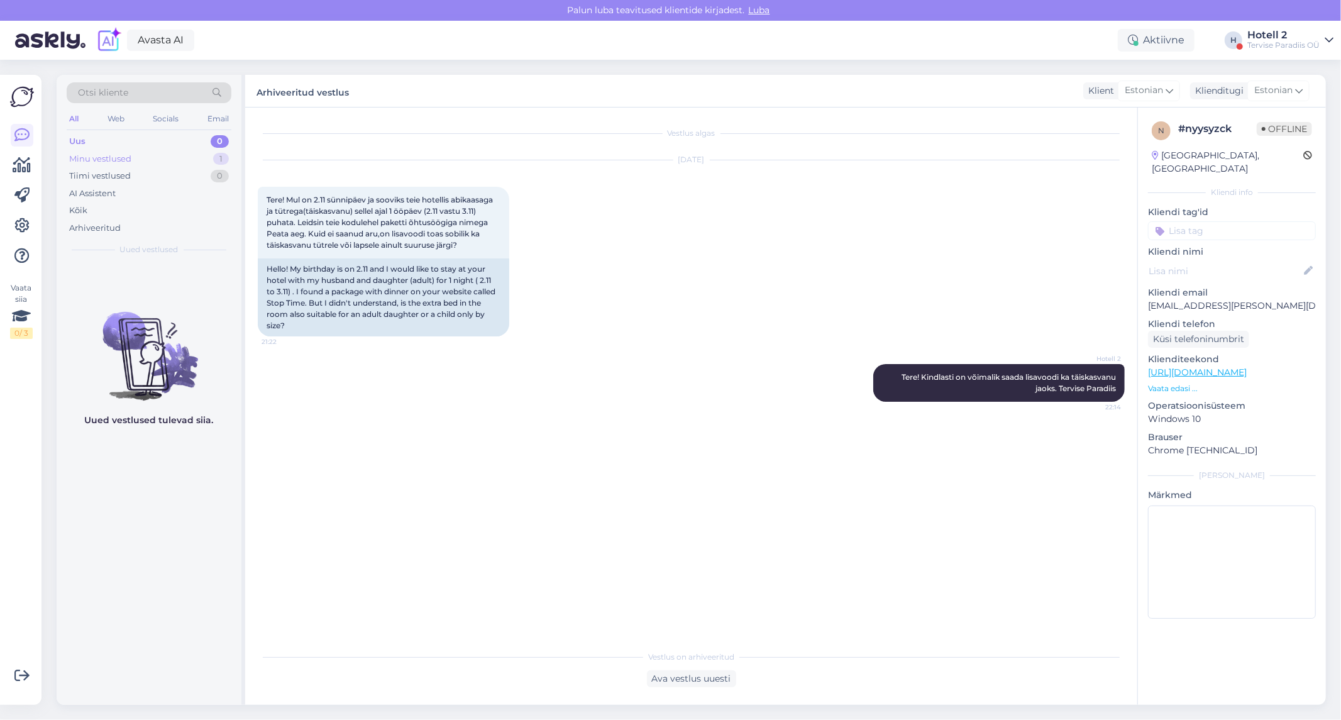
click at [138, 157] on div "Minu vestlused 1" at bounding box center [149, 159] width 165 height 18
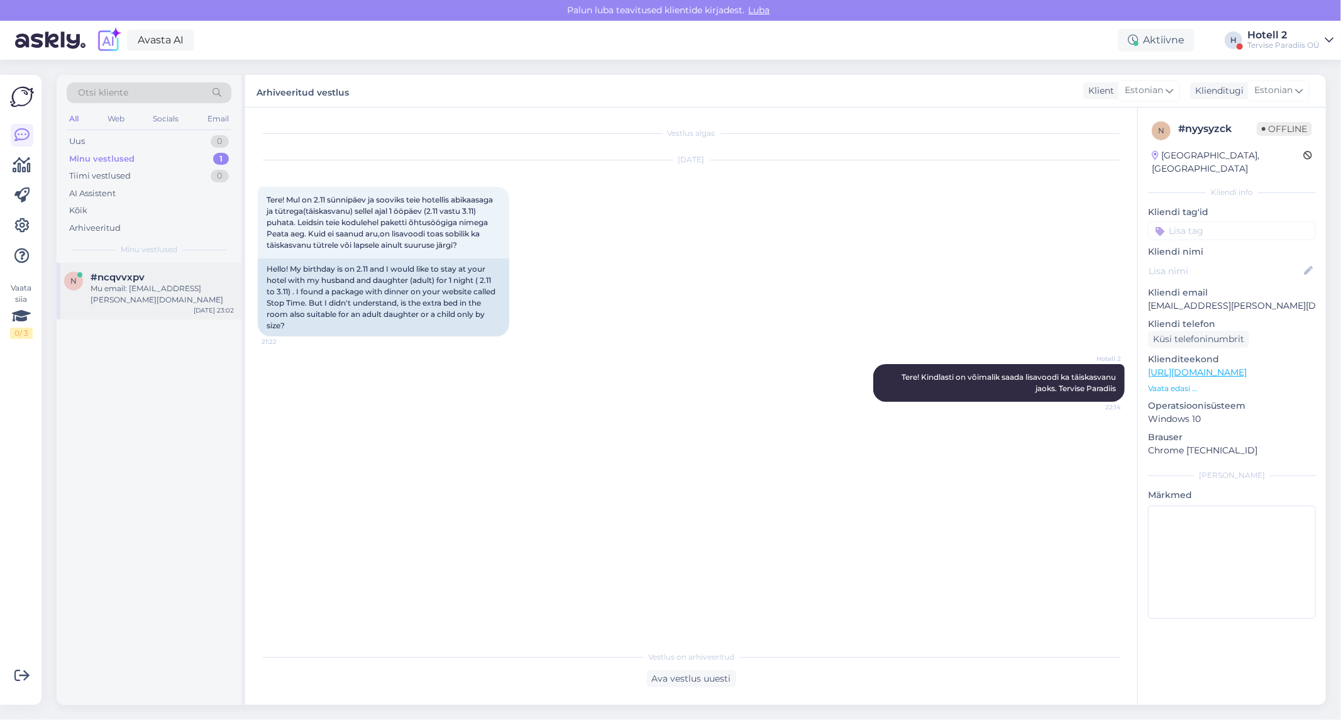
click at [143, 297] on div "n #ncqvvxpv Mu email: jarv.ilona@gmail.com Oct 9 23:02" at bounding box center [149, 291] width 185 height 57
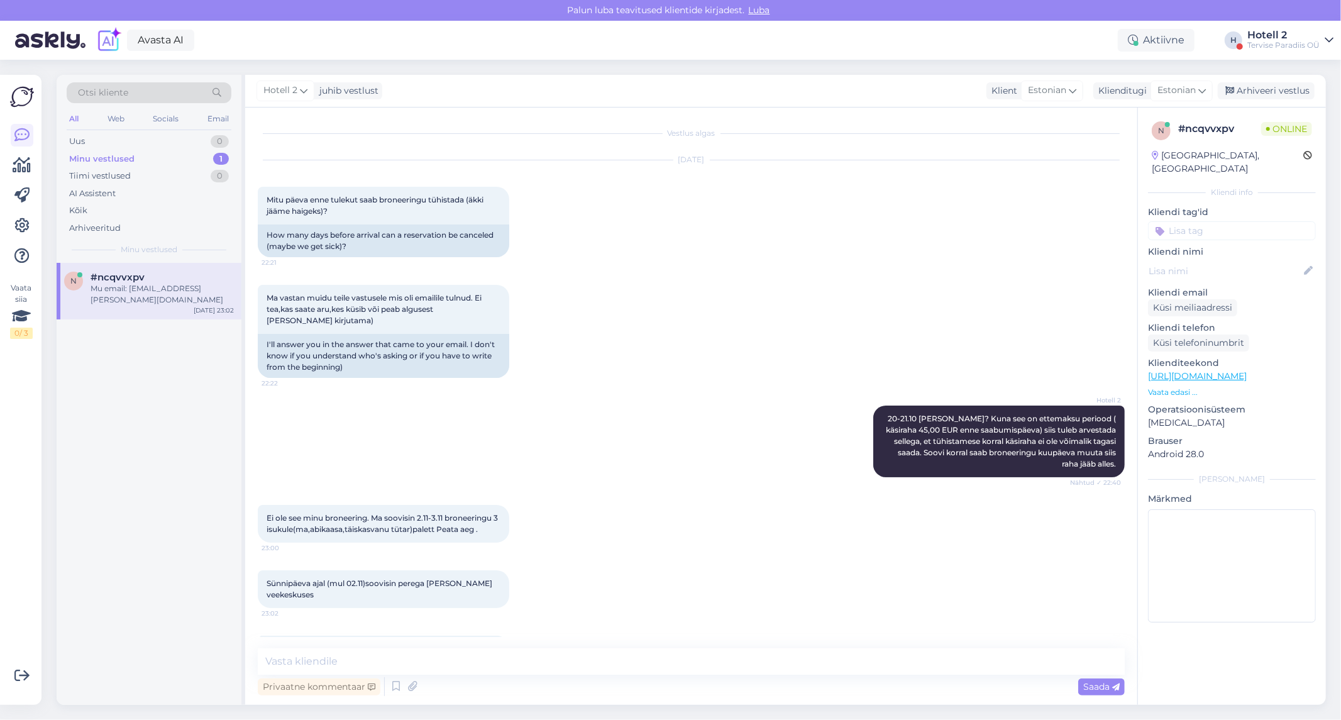
scroll to position [38, 0]
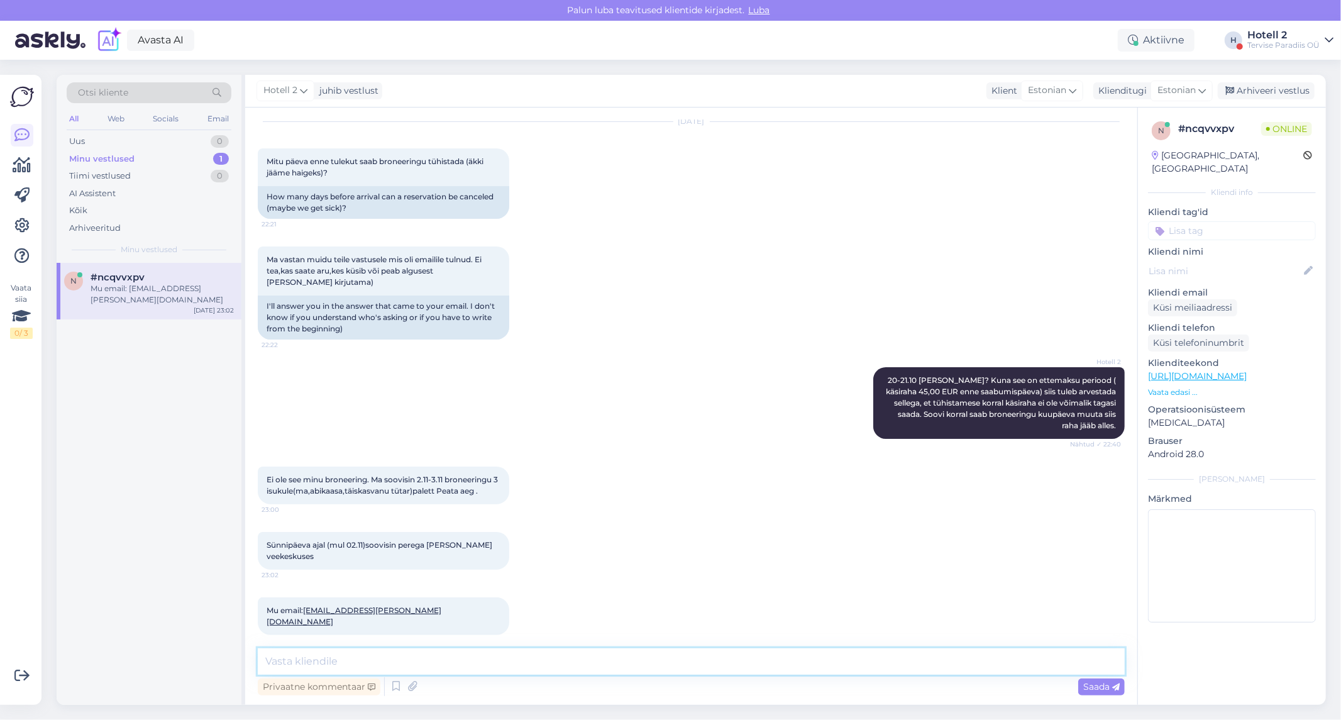
click at [374, 661] on textarea at bounding box center [691, 661] width 867 height 26
paste textarea "Tellimust saab tühistada kuni 3 päeva (72 tundi) enne teenuse alguse kuupäeva. …"
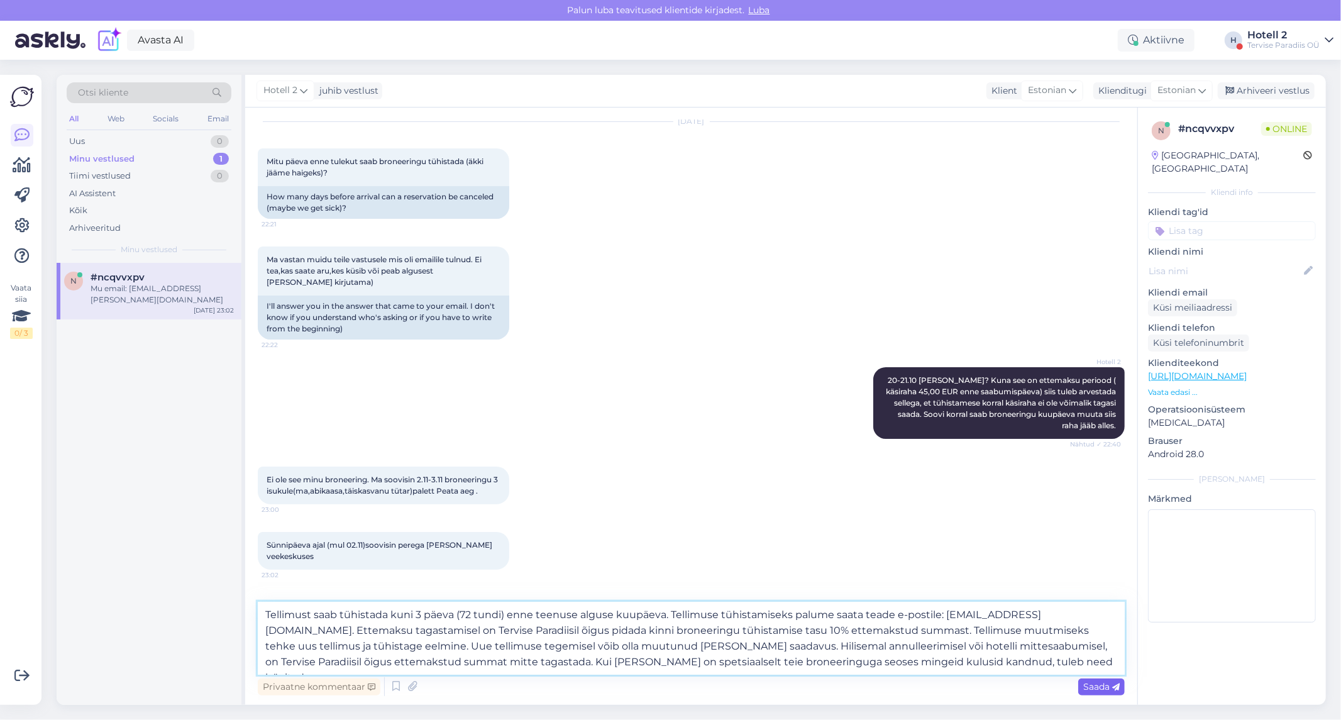
type textarea "Tellimust saab tühistada kuni 3 päeva (72 tundi) enne teenuse alguse kuupäeva. …"
click at [1110, 687] on span "Saada" at bounding box center [1101, 686] width 36 height 11
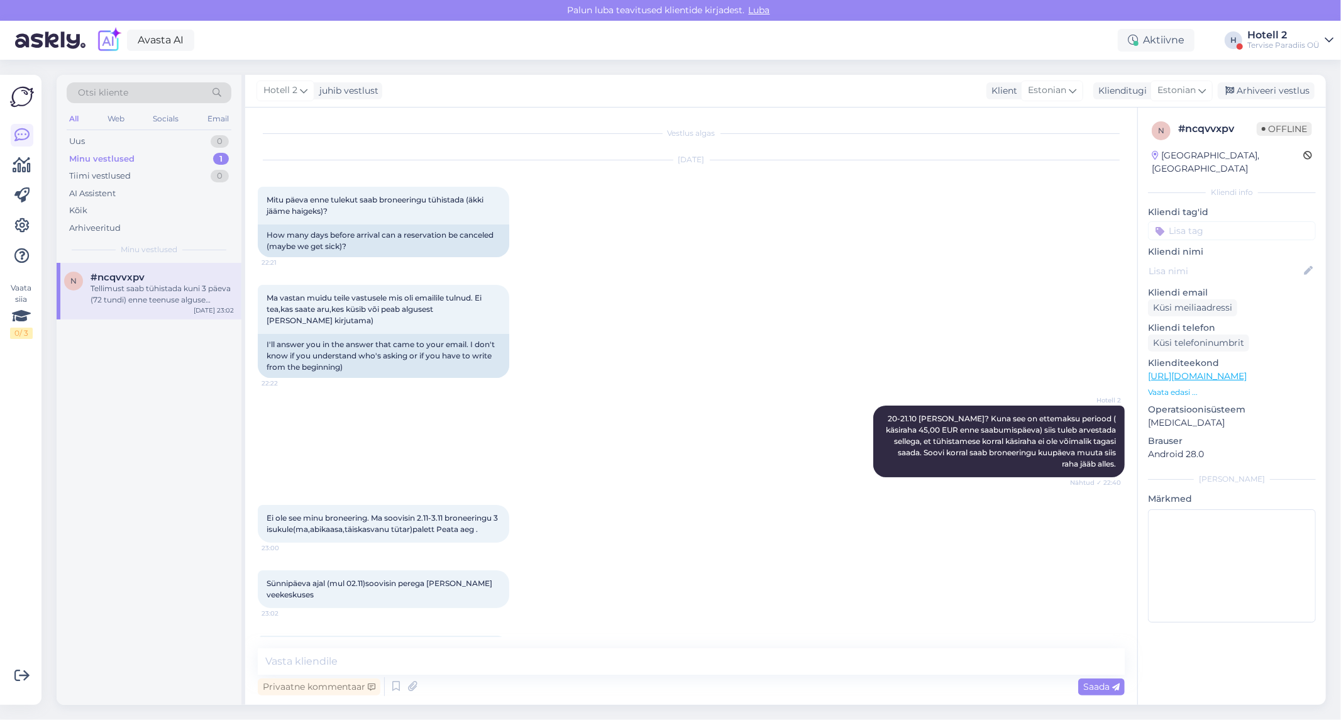
scroll to position [216, 0]
